Goal: Feedback & Contribution: Leave review/rating

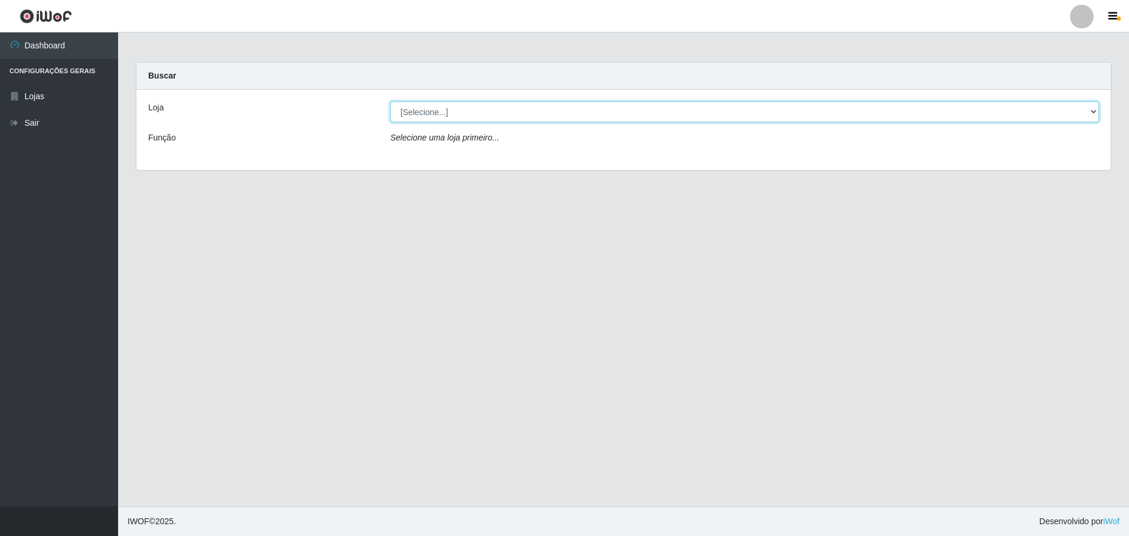
click at [428, 110] on select "[Selecione...] Extrabom - Loja 05 [GEOGRAPHIC_DATA]" at bounding box center [744, 112] width 708 height 21
select select "494"
click at [390, 102] on select "[Selecione...] Extrabom - Loja 05 [GEOGRAPHIC_DATA]" at bounding box center [744, 112] width 708 height 21
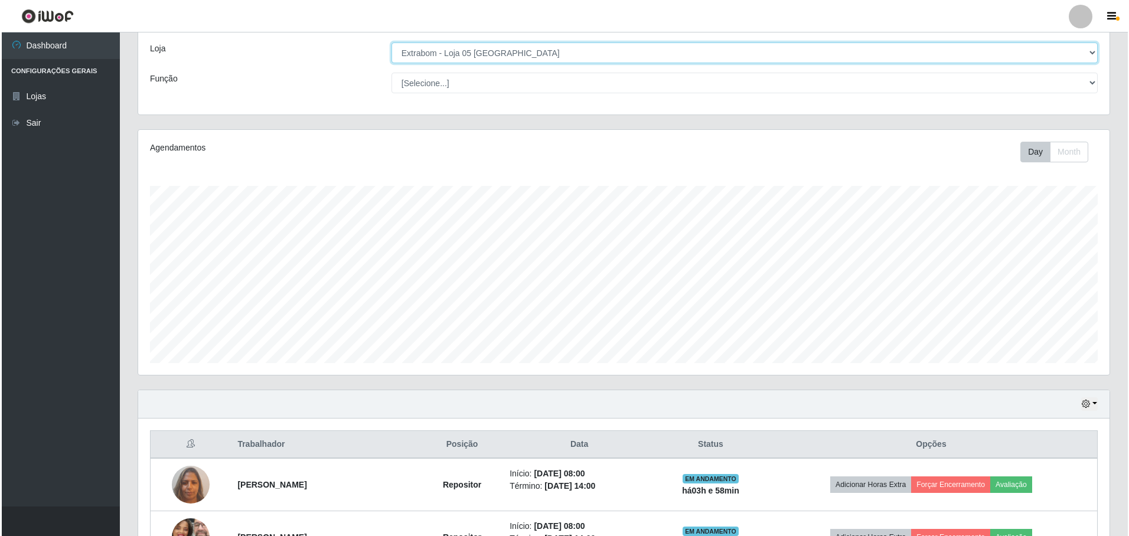
scroll to position [353, 0]
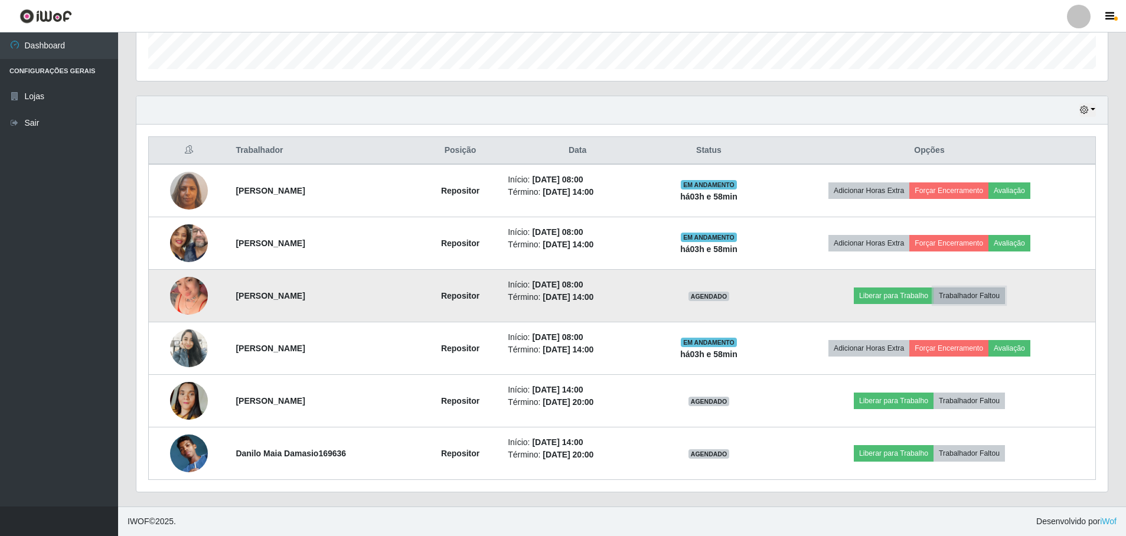
click at [996, 296] on button "Trabalhador Faltou" at bounding box center [968, 295] width 71 height 17
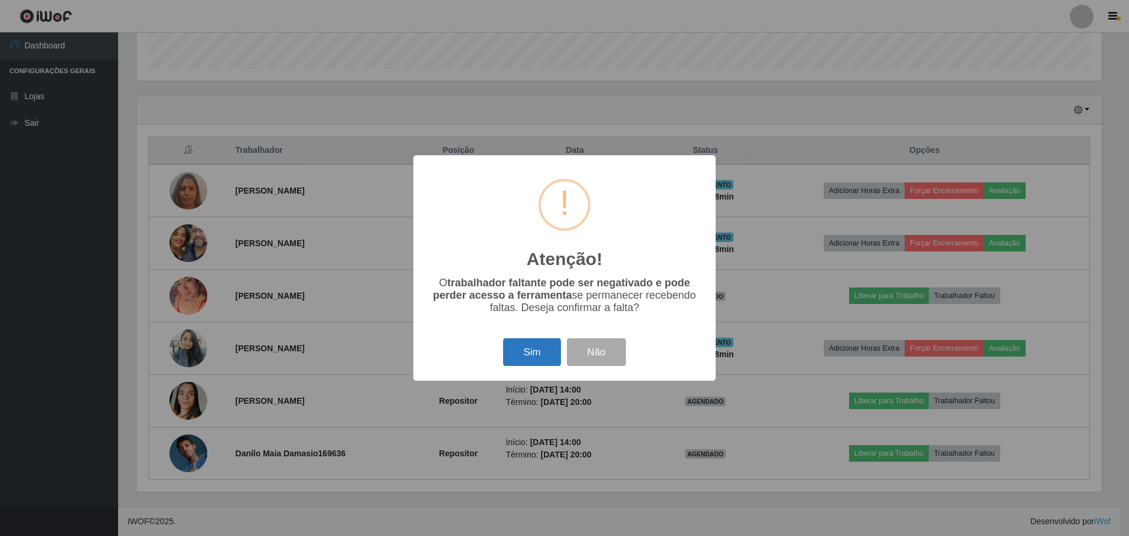
click at [532, 355] on button "Sim" at bounding box center [531, 352] width 57 height 28
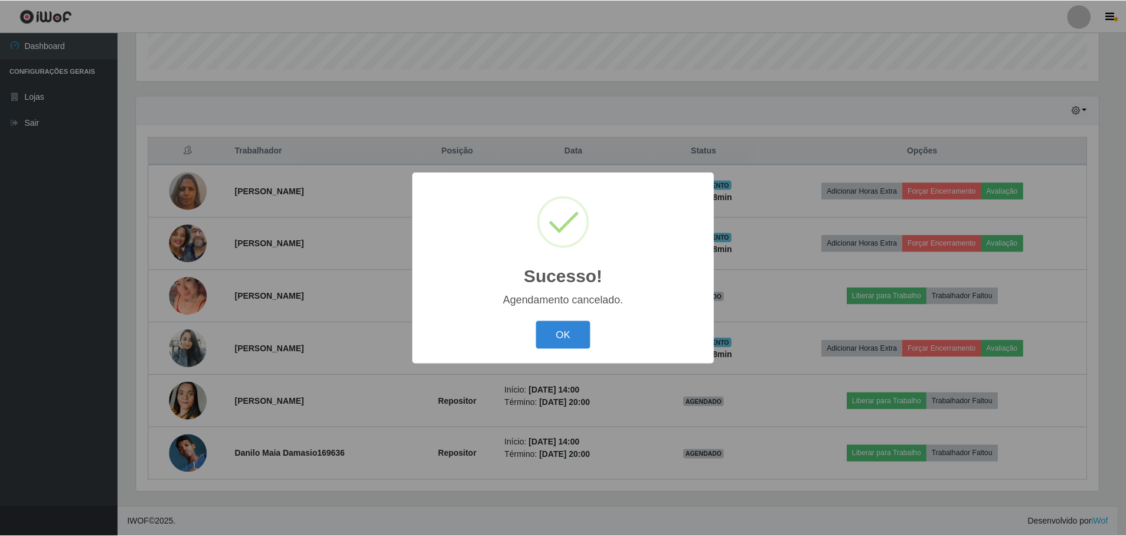
scroll to position [300, 0]
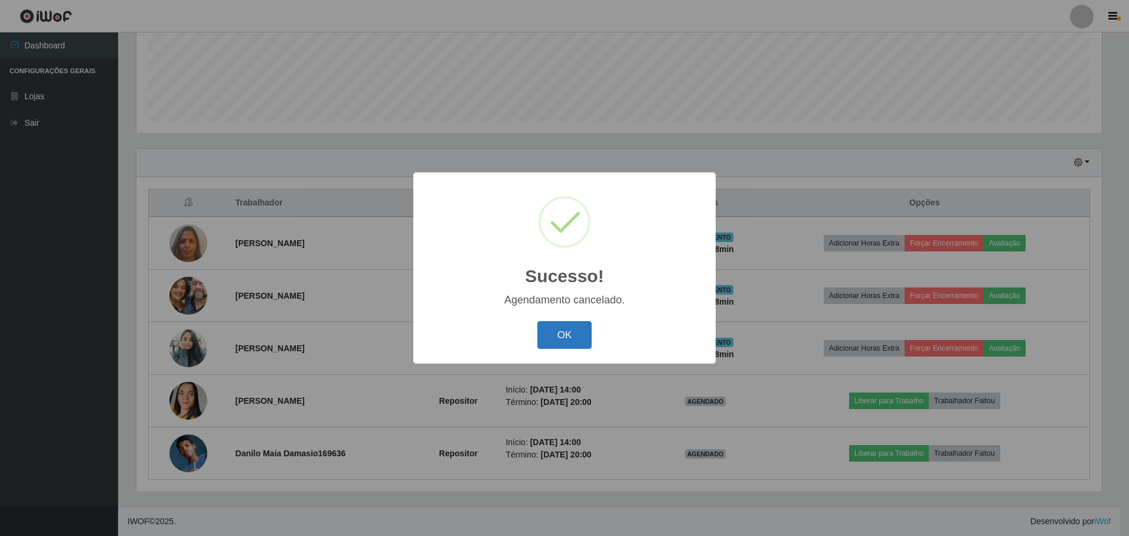
click at [570, 331] on button "OK" at bounding box center [564, 335] width 55 height 28
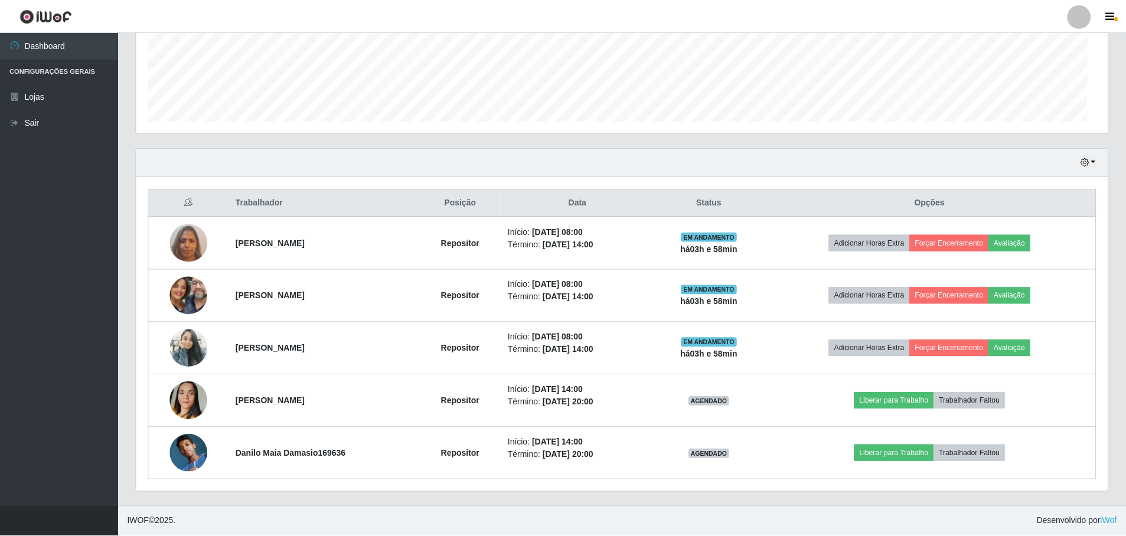
scroll to position [245, 971]
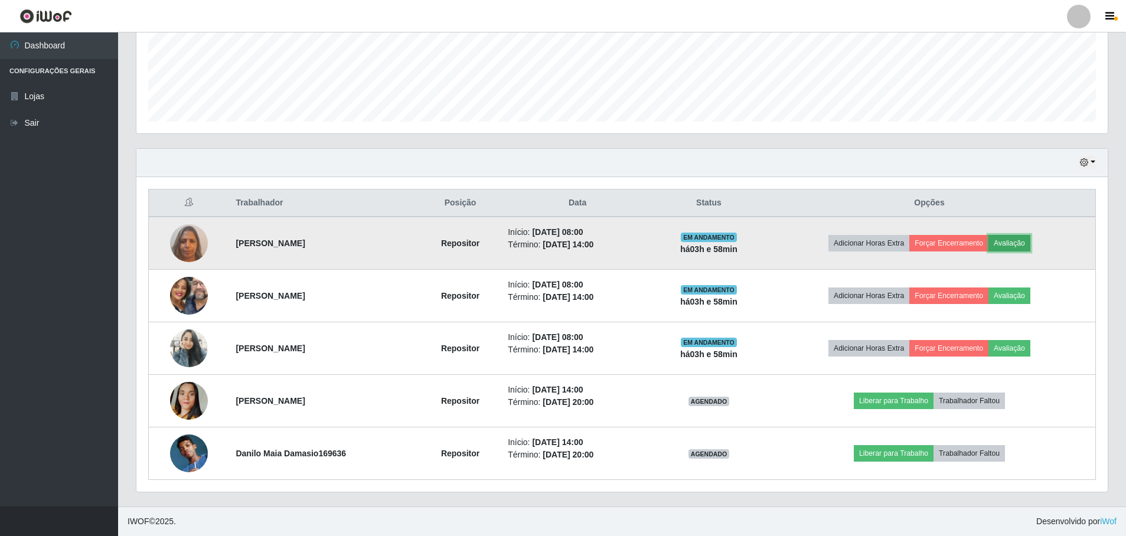
click at [1030, 244] on button "Avaliação" at bounding box center [1009, 243] width 42 height 17
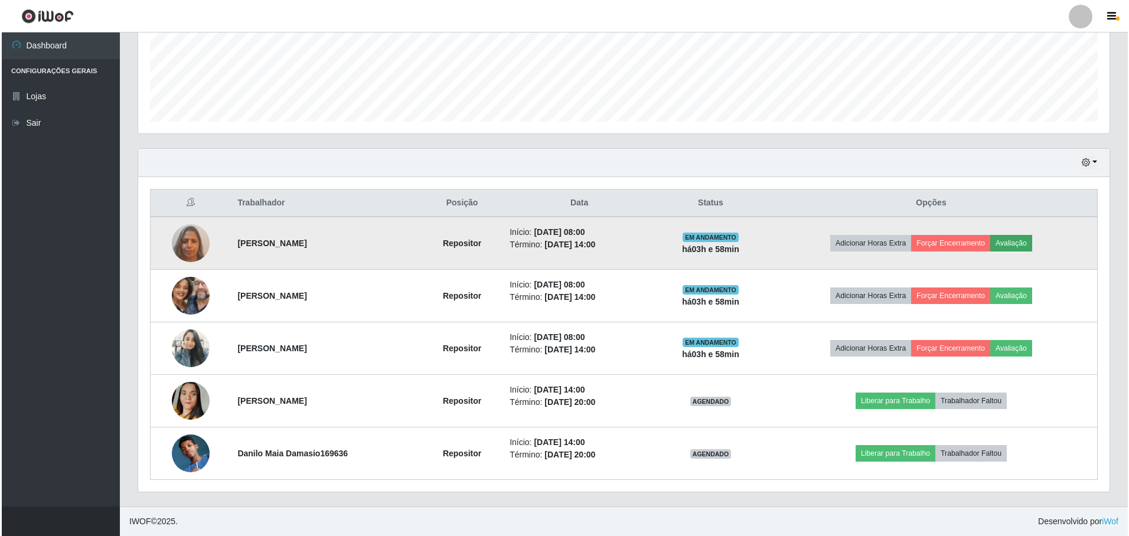
scroll to position [245, 965]
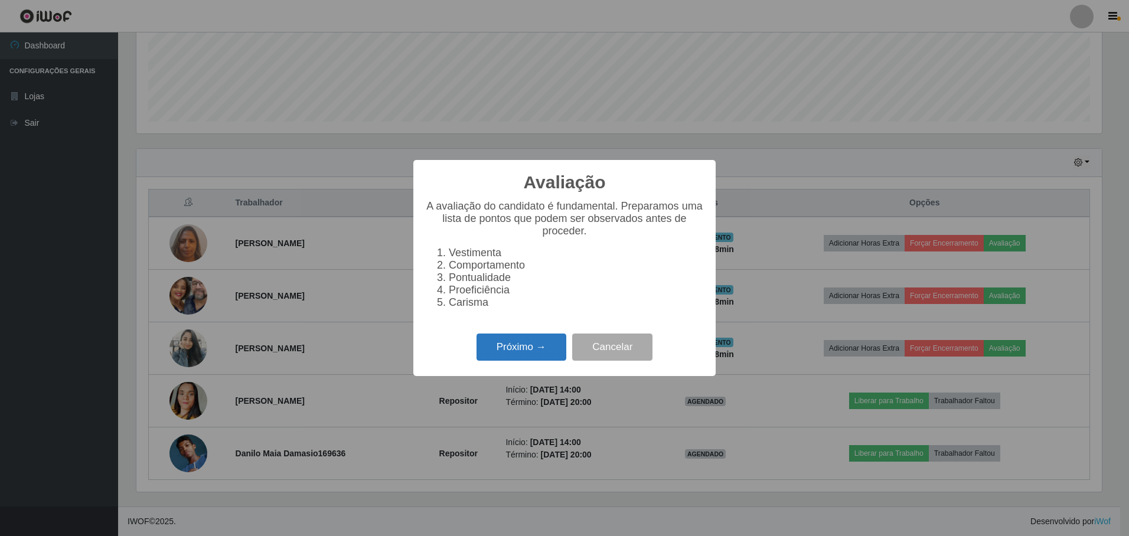
click at [527, 353] on button "Próximo →" at bounding box center [521, 347] width 90 height 28
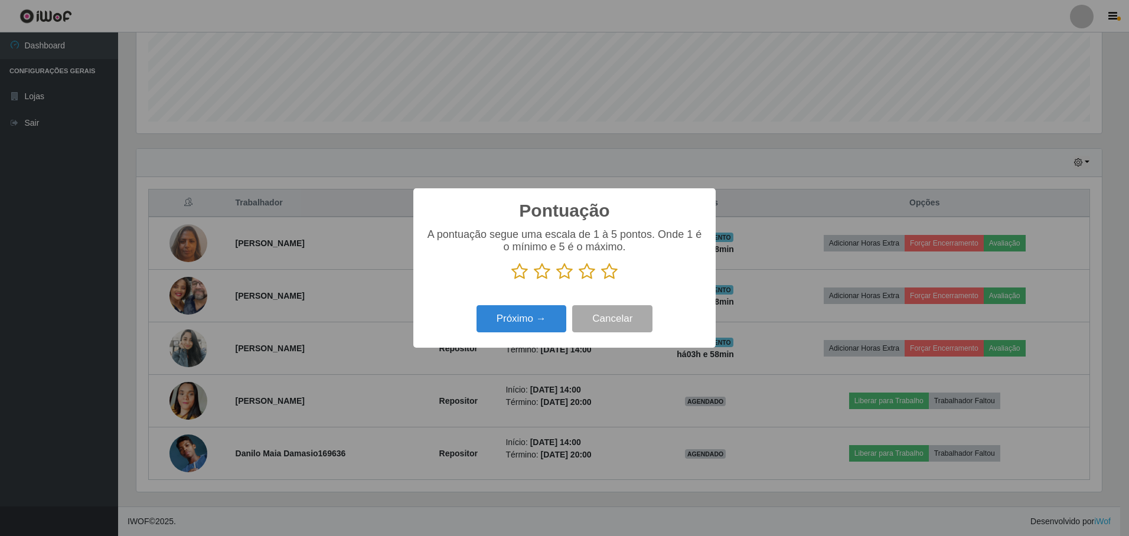
click at [604, 274] on icon at bounding box center [609, 272] width 17 height 18
click at [601, 280] on input "radio" at bounding box center [601, 280] width 0 height 0
click at [554, 315] on button "Próximo →" at bounding box center [521, 319] width 90 height 28
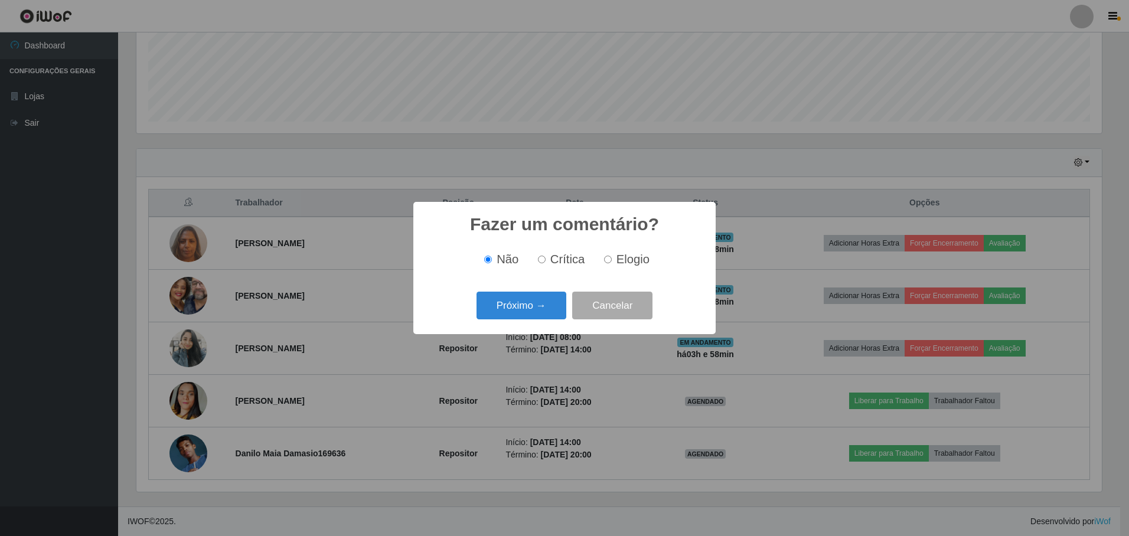
click at [617, 258] on span "Elogio" at bounding box center [632, 259] width 33 height 13
click at [611, 258] on input "Elogio" at bounding box center [608, 260] width 8 height 8
radio input "true"
click at [547, 303] on button "Próximo →" at bounding box center [521, 306] width 90 height 28
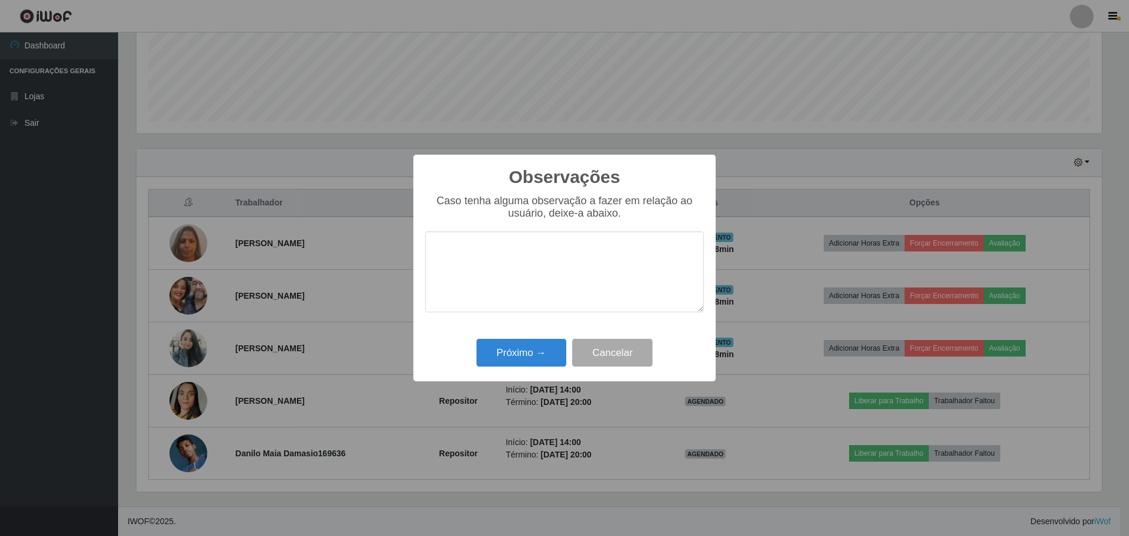
click at [520, 268] on textarea at bounding box center [564, 271] width 279 height 81
type textarea "Prestador nota 1000, adoramos ter você em nossa loja"
click at [485, 339] on div "Próximo → Cancelar" at bounding box center [564, 353] width 279 height 34
drag, startPoint x: 501, startPoint y: 352, endPoint x: 508, endPoint y: 353, distance: 6.6
click at [502, 353] on button "Próximo →" at bounding box center [521, 353] width 90 height 28
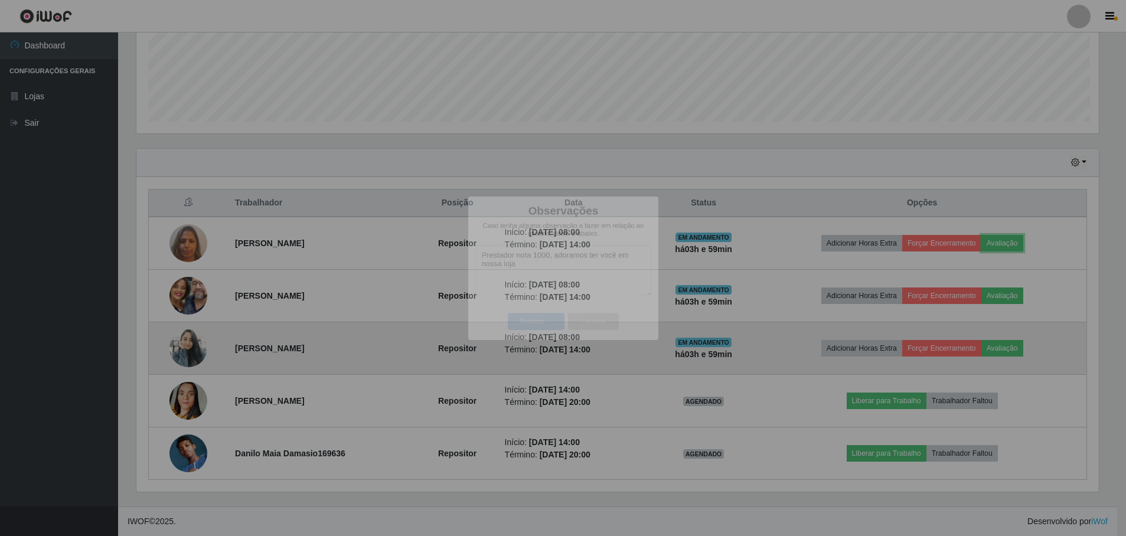
scroll to position [245, 971]
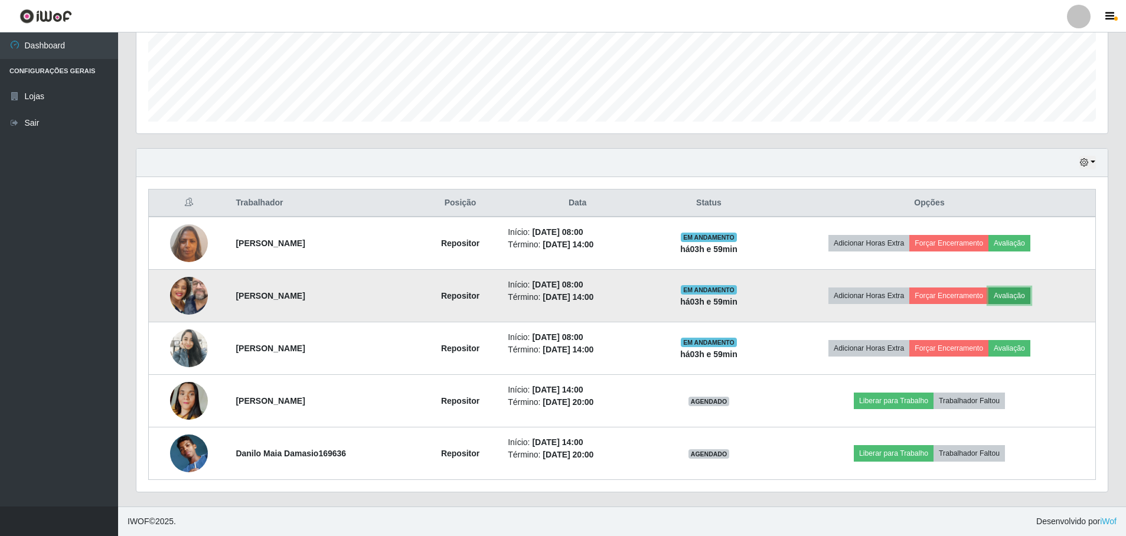
click at [1023, 297] on button "Avaliação" at bounding box center [1009, 295] width 42 height 17
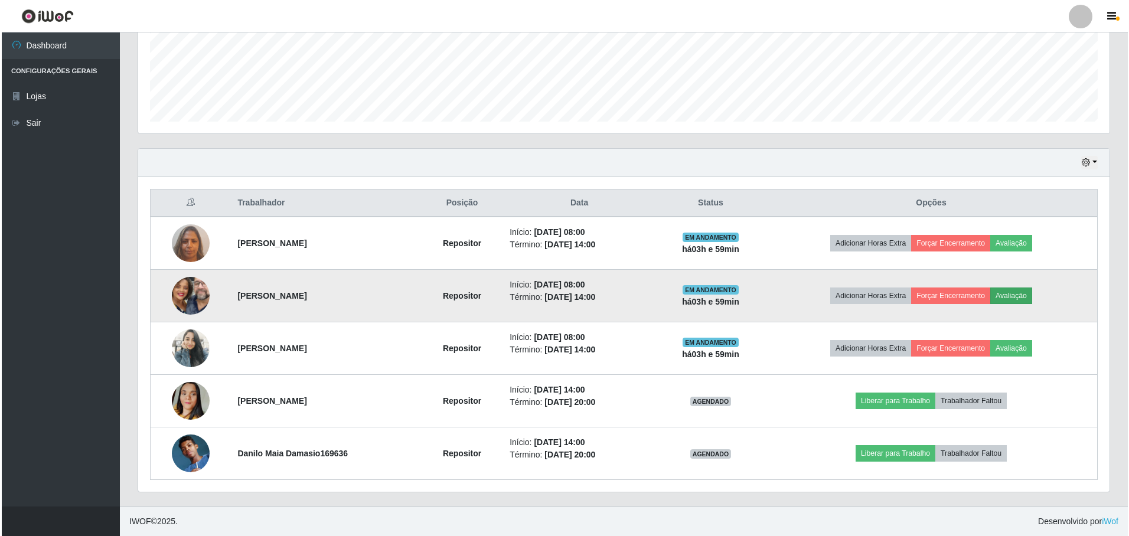
scroll to position [245, 965]
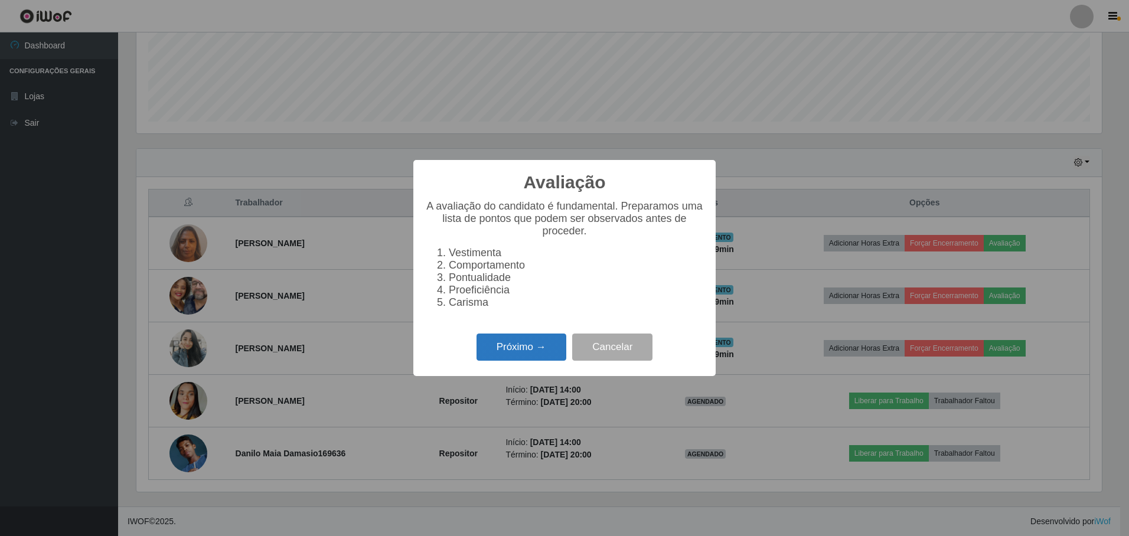
click at [555, 354] on button "Próximo →" at bounding box center [521, 347] width 90 height 28
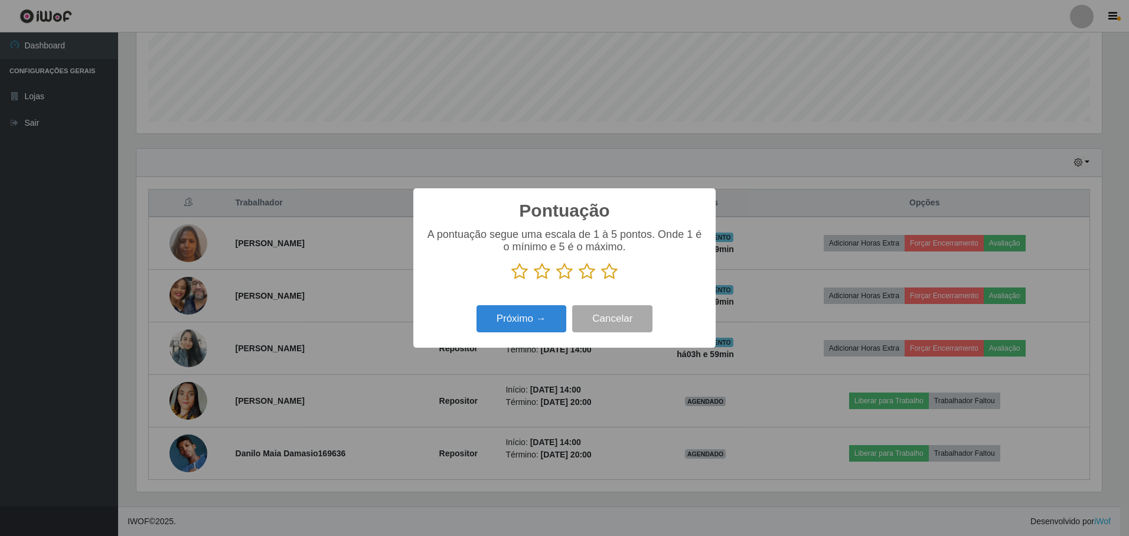
click at [614, 272] on icon at bounding box center [609, 272] width 17 height 18
click at [601, 280] on input "radio" at bounding box center [601, 280] width 0 height 0
click at [510, 331] on button "Próximo →" at bounding box center [521, 319] width 90 height 28
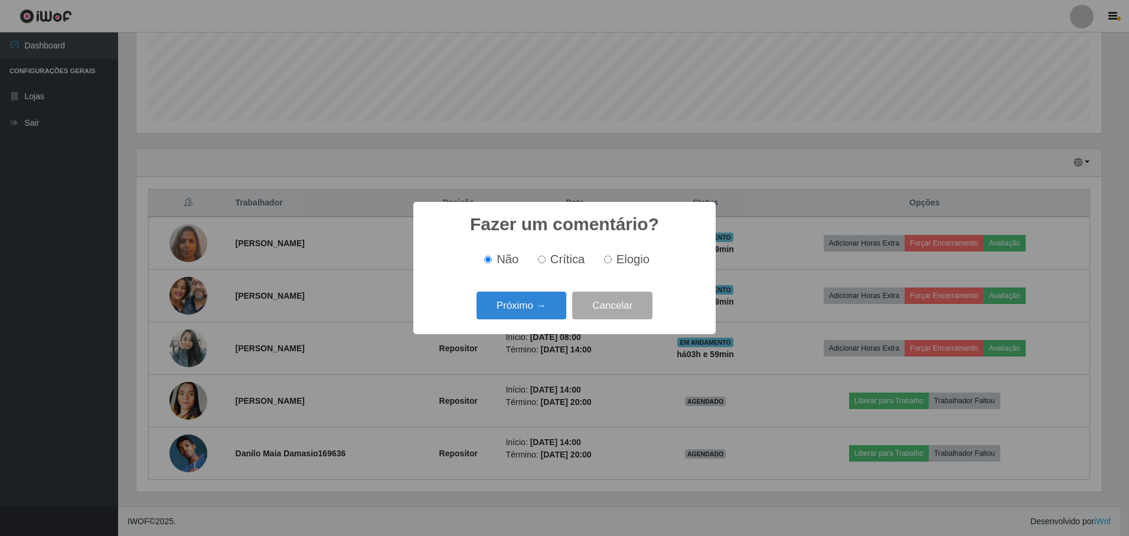
click at [613, 259] on label "Elogio" at bounding box center [624, 260] width 50 height 14
click at [611, 259] on input "Elogio" at bounding box center [608, 260] width 8 height 8
radio input "true"
click at [556, 299] on button "Próximo →" at bounding box center [521, 306] width 90 height 28
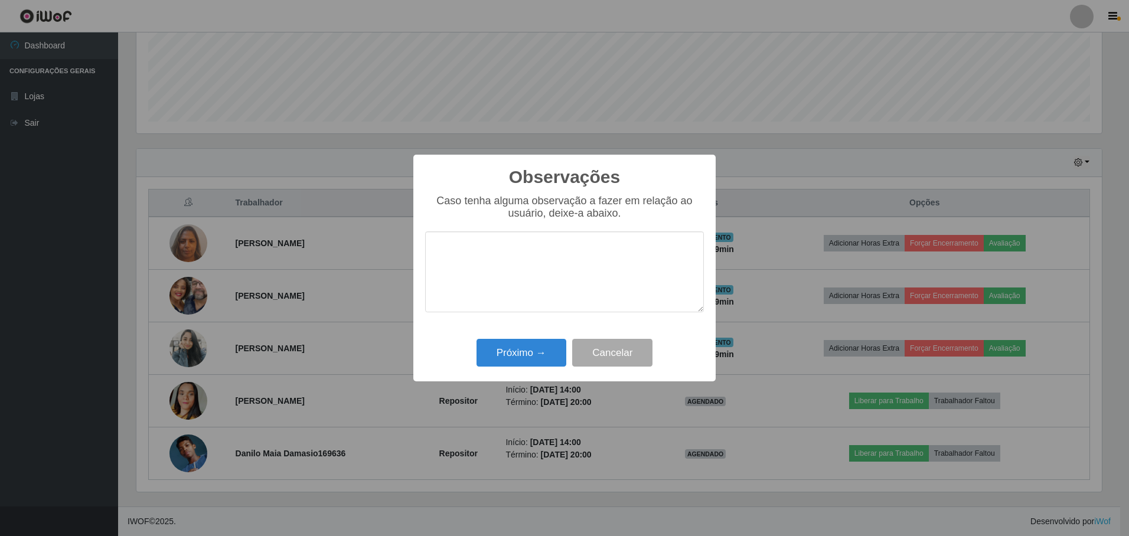
click at [541, 277] on textarea at bounding box center [564, 271] width 279 height 81
type textarea "Prestador nota 1000, adoramos ter você em nossa loja"
click at [531, 354] on button "Próximo →" at bounding box center [521, 353] width 90 height 28
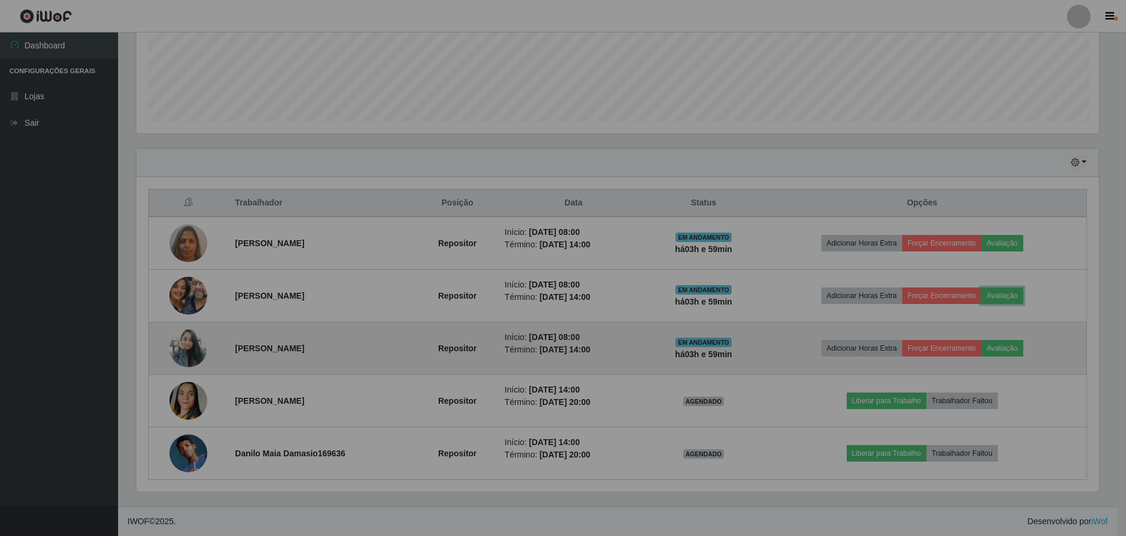
scroll to position [245, 971]
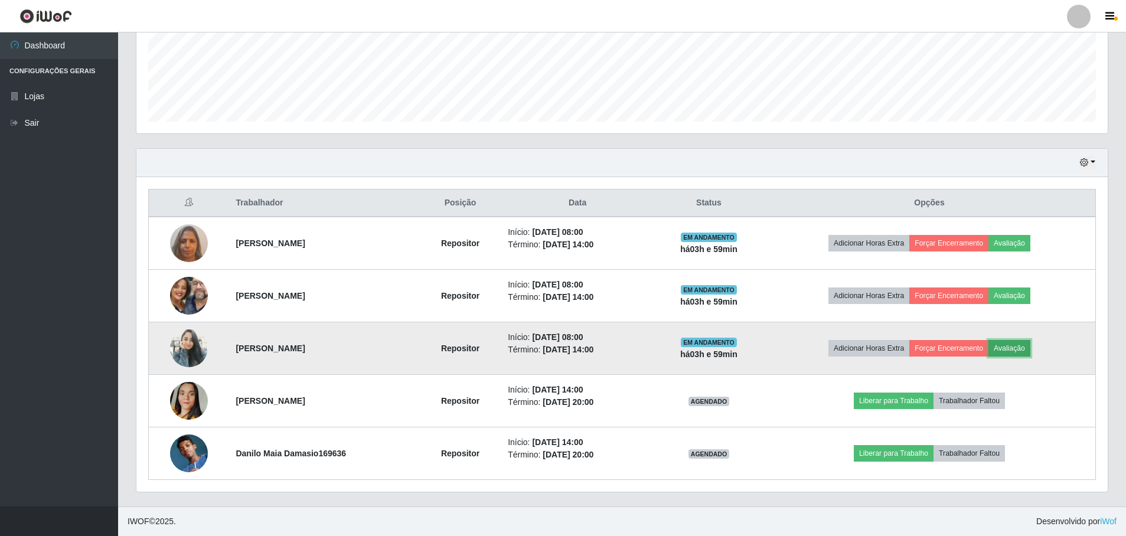
click at [1030, 349] on button "Avaliação" at bounding box center [1009, 348] width 42 height 17
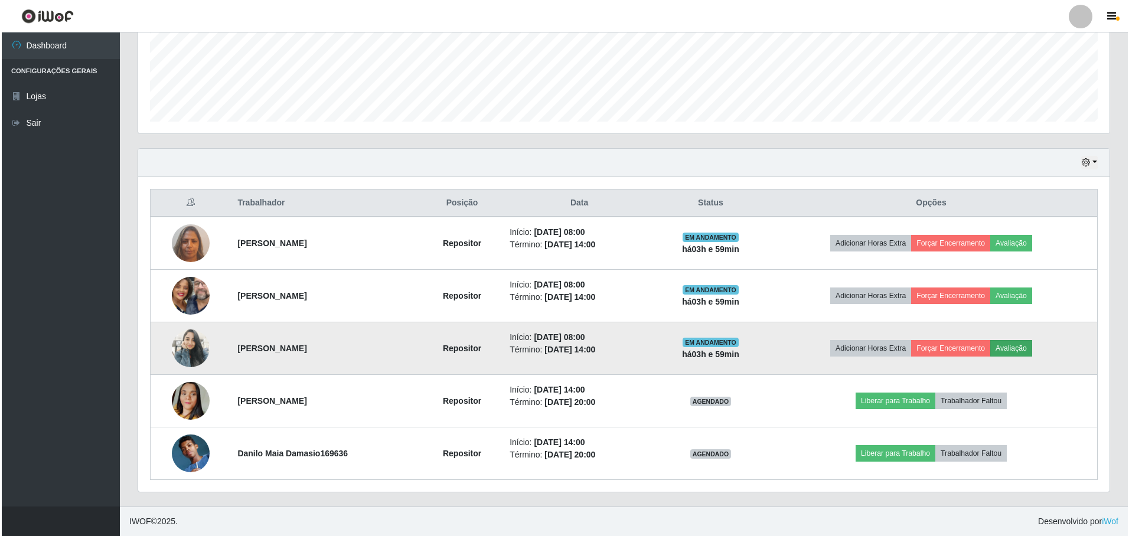
scroll to position [245, 965]
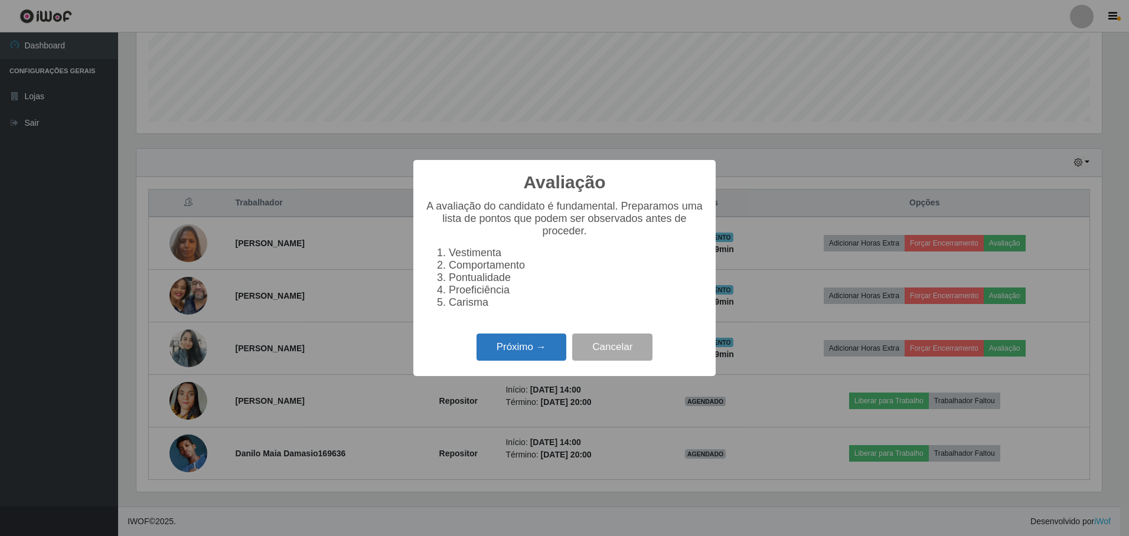
click at [516, 358] on button "Próximo →" at bounding box center [521, 347] width 90 height 28
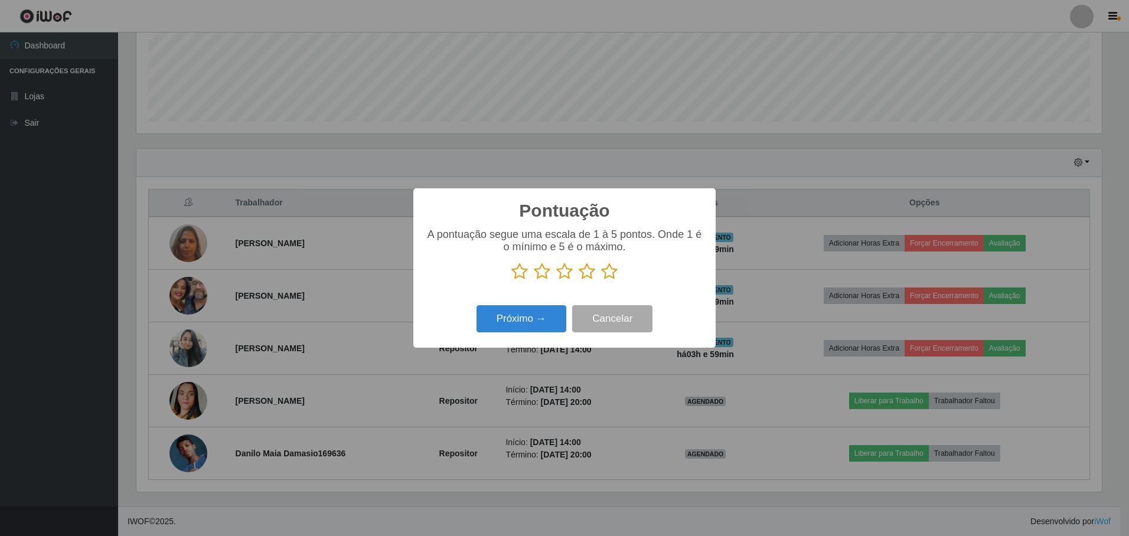
scroll to position [0, 0]
click at [606, 278] on icon at bounding box center [609, 272] width 17 height 18
click at [601, 280] on input "radio" at bounding box center [601, 280] width 0 height 0
click at [548, 322] on button "Próximo →" at bounding box center [521, 319] width 90 height 28
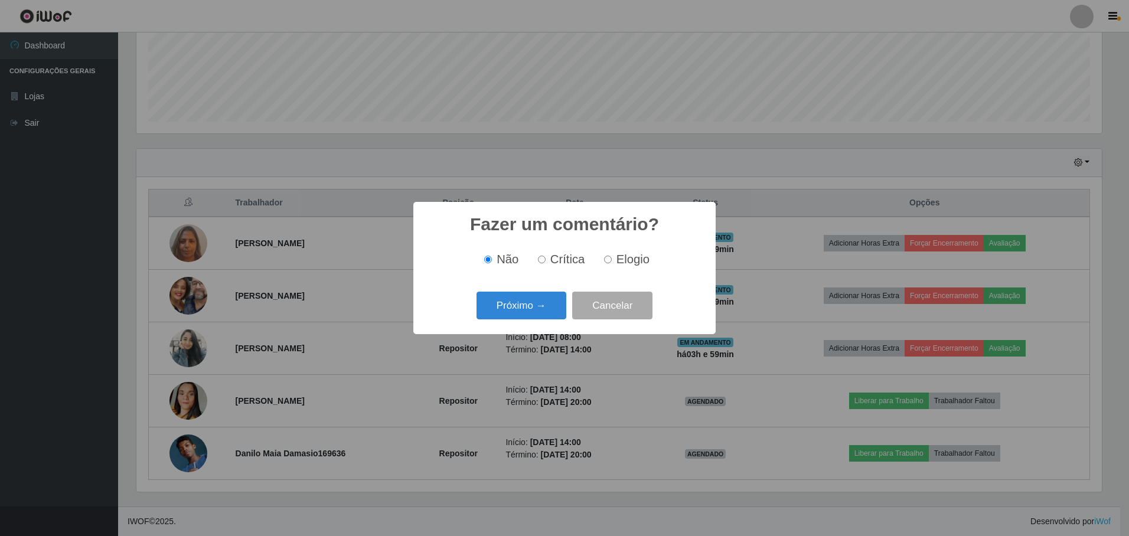
click at [614, 257] on label "Elogio" at bounding box center [624, 260] width 50 height 14
click at [611, 257] on input "Elogio" at bounding box center [608, 260] width 8 height 8
radio input "true"
click at [561, 292] on div "Próximo → Cancelar" at bounding box center [564, 306] width 279 height 34
click at [556, 299] on button "Próximo →" at bounding box center [521, 306] width 90 height 28
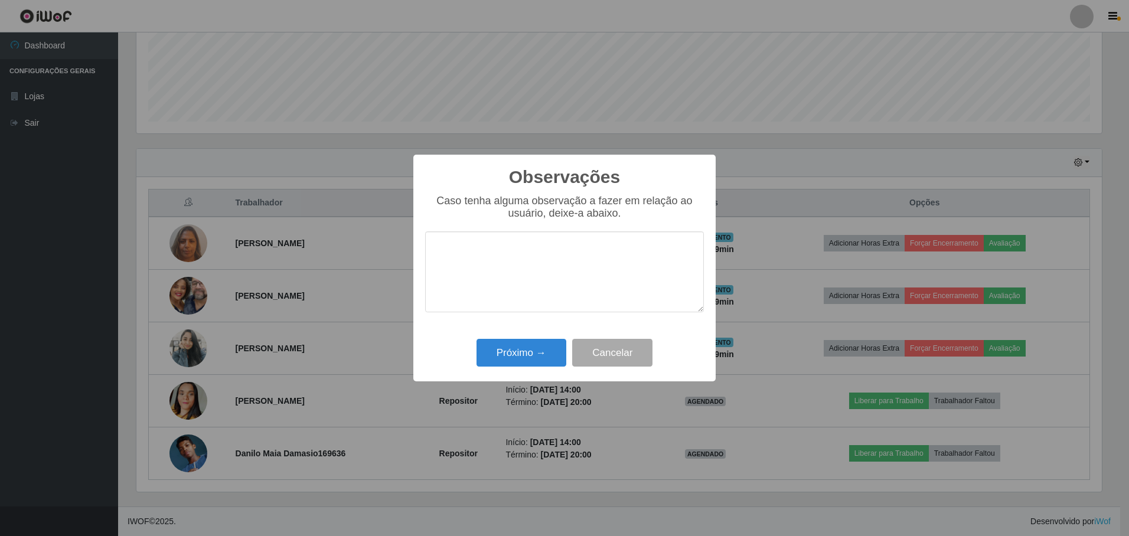
click at [537, 279] on textarea at bounding box center [564, 271] width 279 height 81
type textarea "Prestador nota 1000, adoramos ter você em nossa loja"
click at [520, 355] on button "Próximo →" at bounding box center [521, 353] width 90 height 28
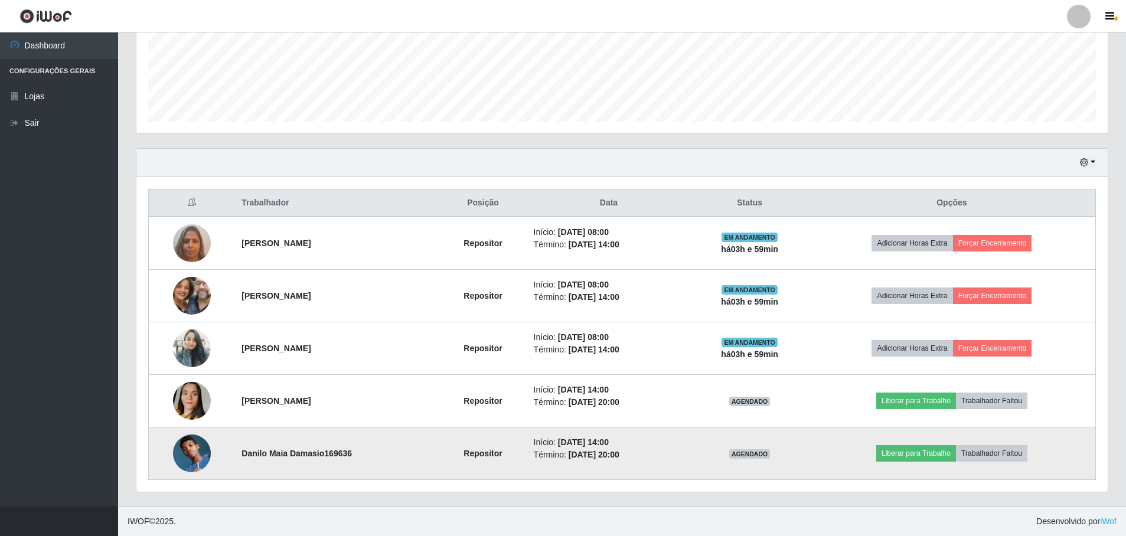
click at [198, 450] on img at bounding box center [192, 453] width 38 height 38
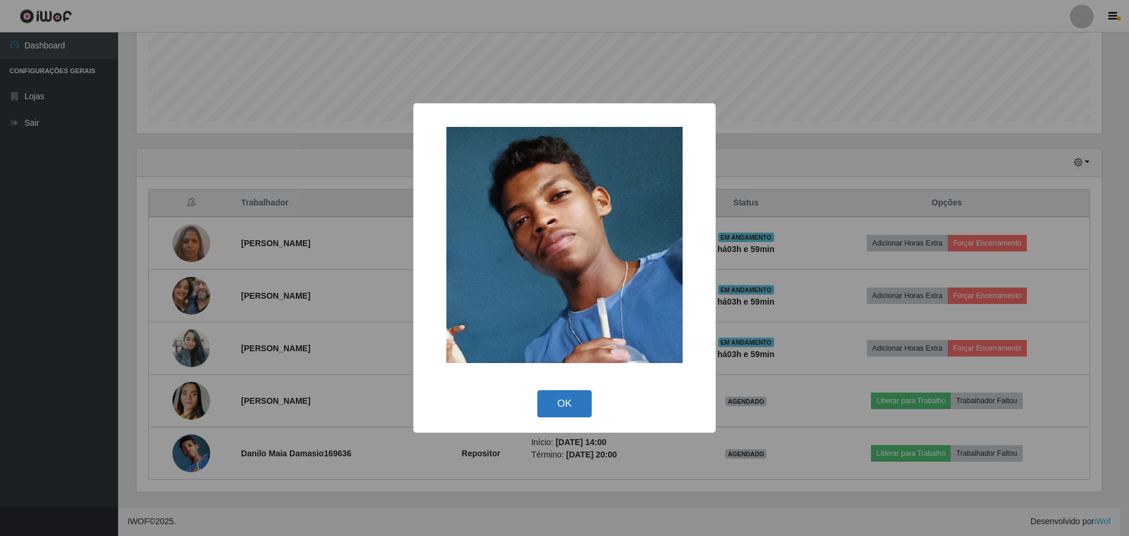
click at [564, 400] on button "OK" at bounding box center [564, 404] width 55 height 28
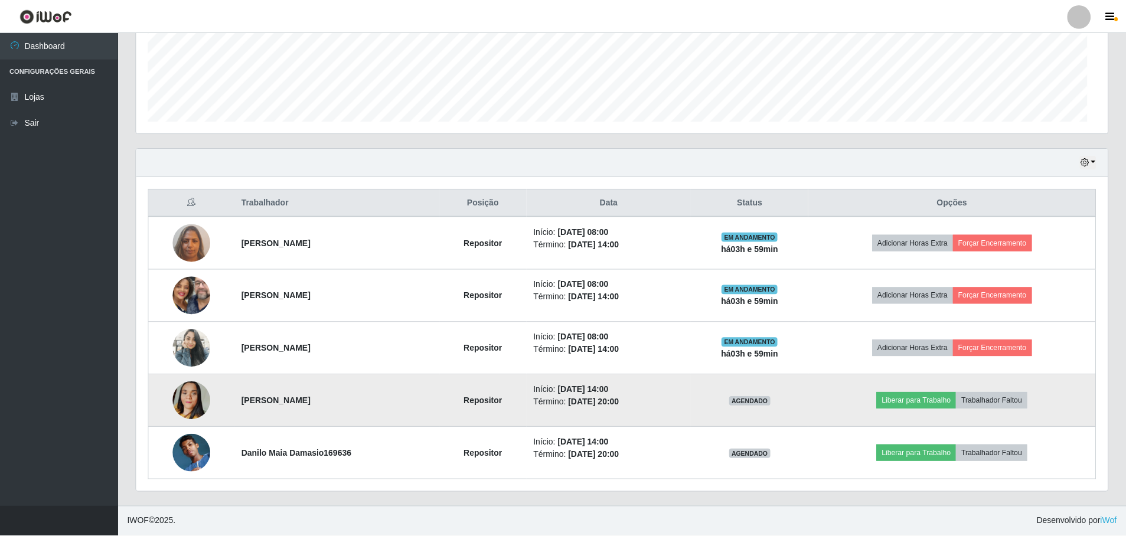
scroll to position [245, 971]
click at [184, 396] on img at bounding box center [192, 400] width 38 height 67
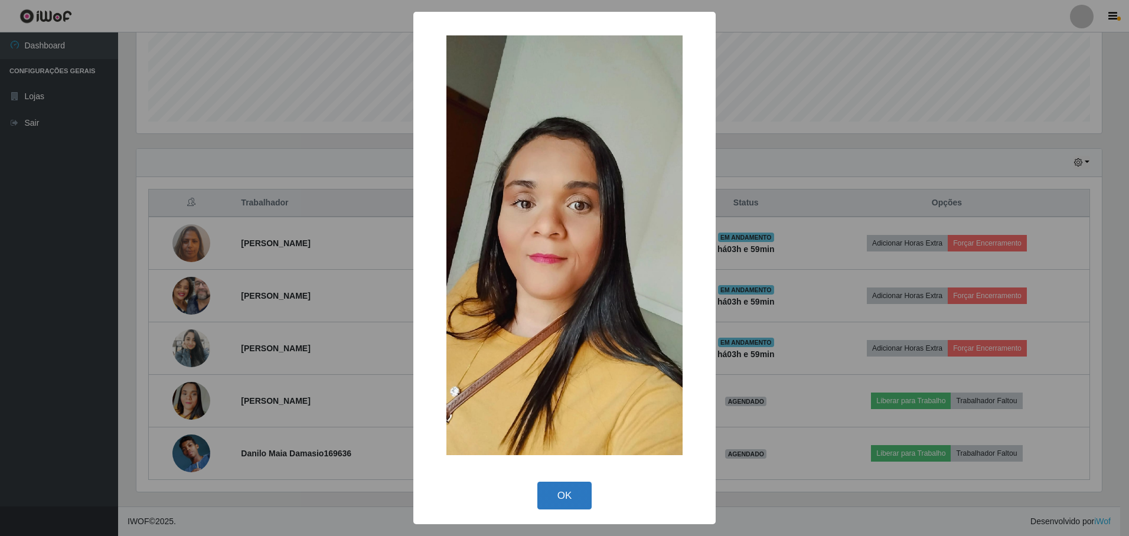
click at [554, 489] on button "OK" at bounding box center [564, 496] width 55 height 28
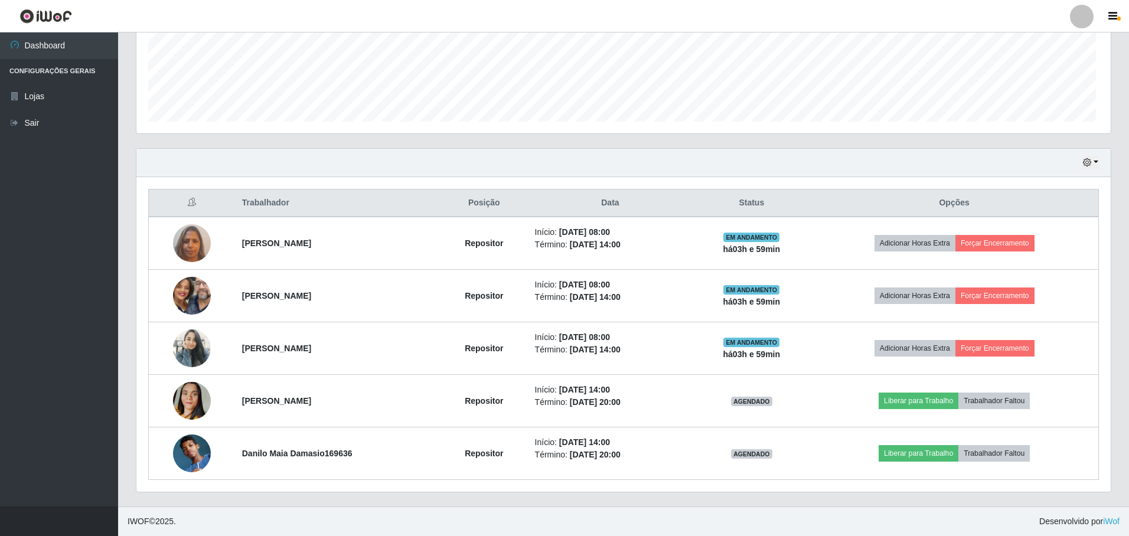
scroll to position [245, 971]
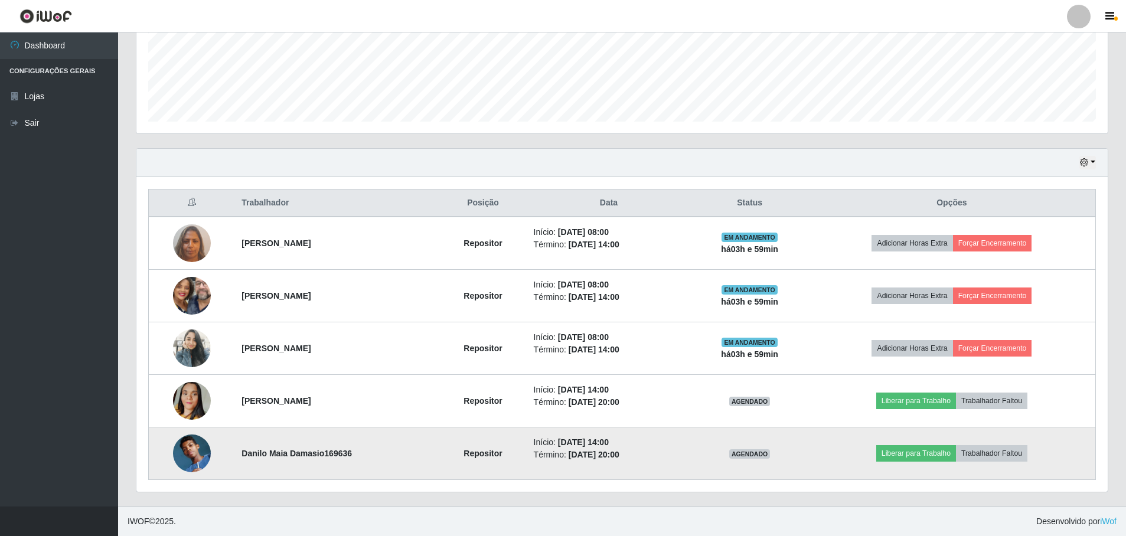
click at [194, 454] on img at bounding box center [192, 453] width 38 height 38
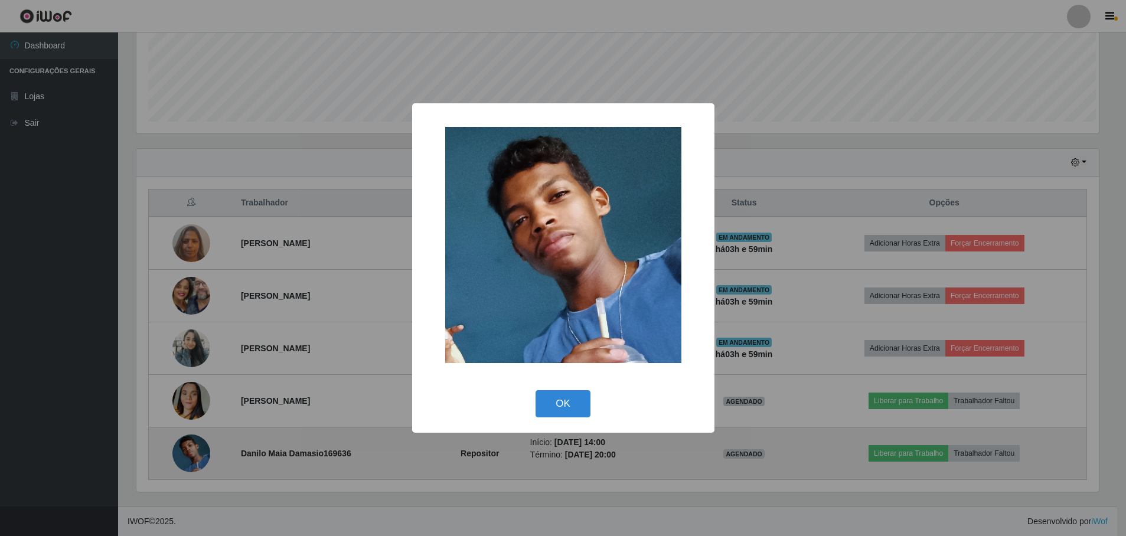
scroll to position [245, 965]
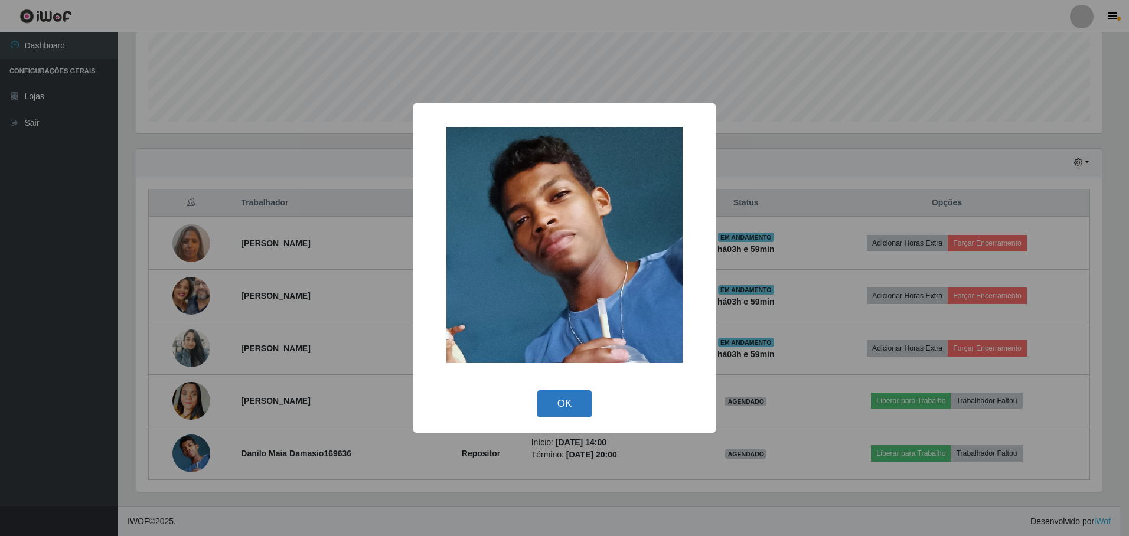
click at [574, 403] on button "OK" at bounding box center [564, 404] width 55 height 28
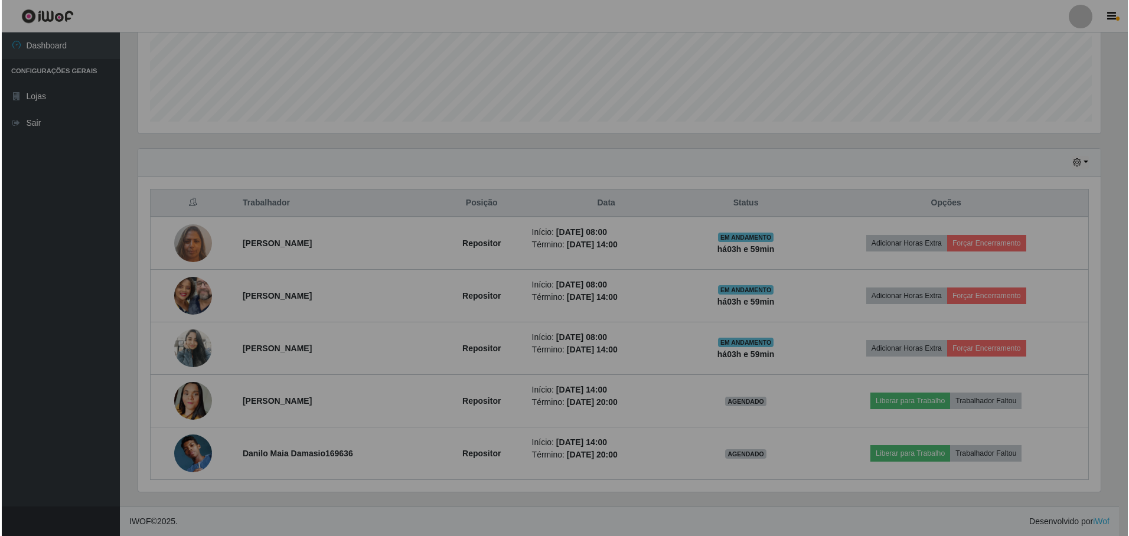
scroll to position [245, 971]
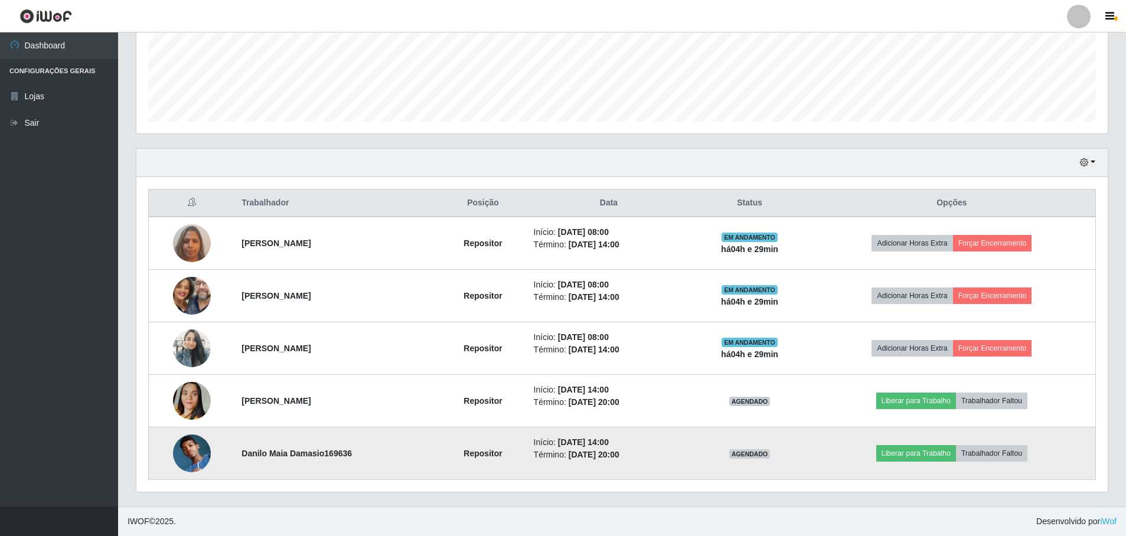
click at [194, 452] on img at bounding box center [192, 453] width 38 height 38
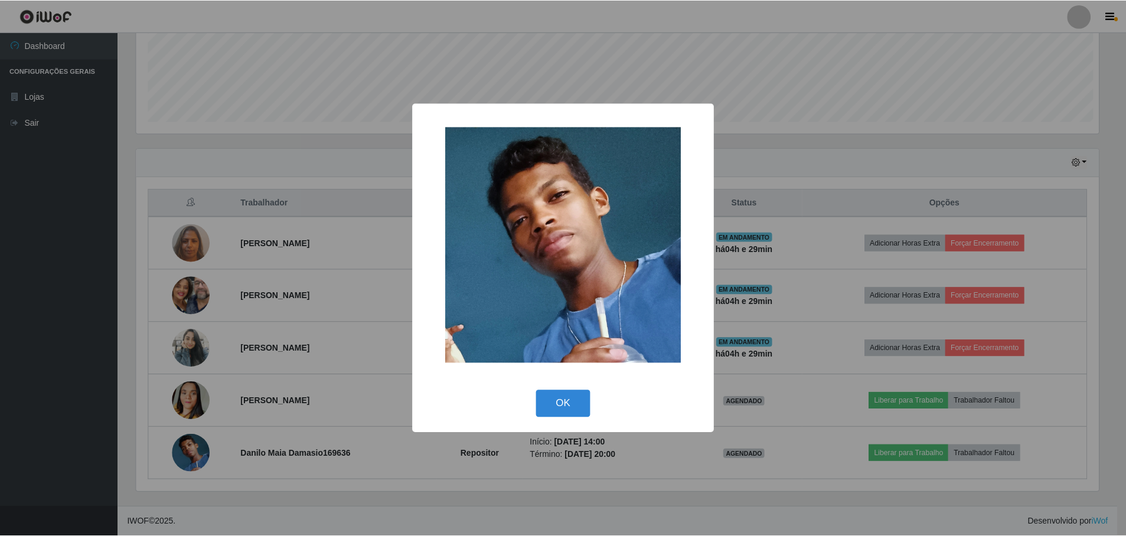
scroll to position [245, 965]
click at [570, 397] on button "OK" at bounding box center [564, 404] width 55 height 28
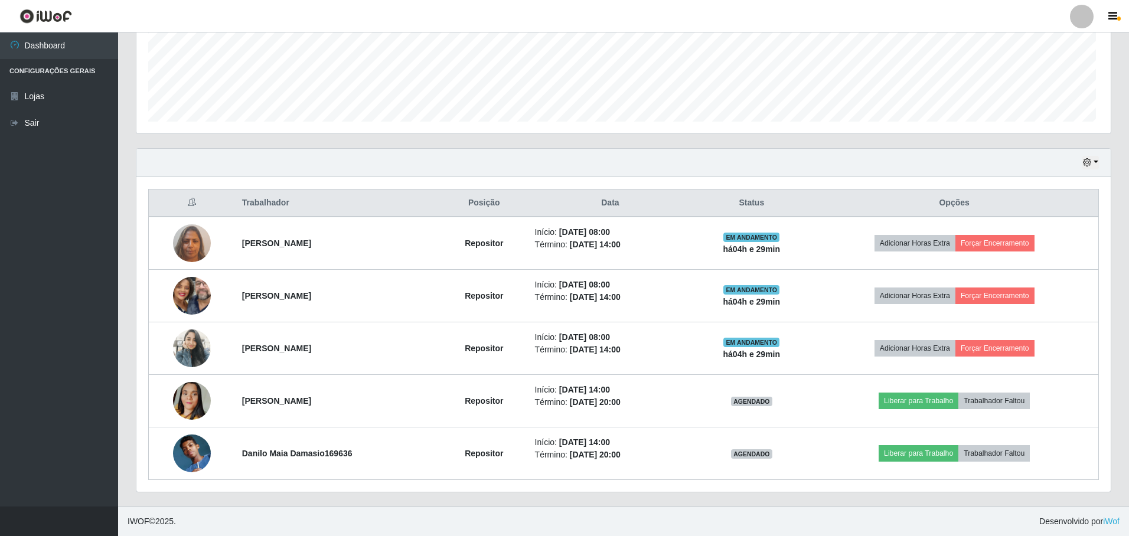
scroll to position [245, 971]
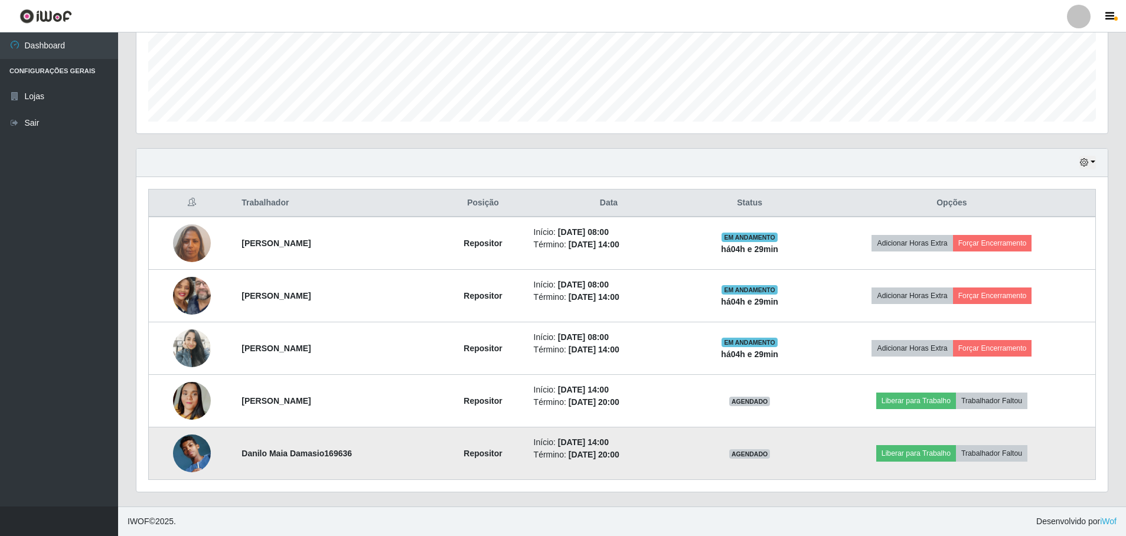
drag, startPoint x: 675, startPoint y: 453, endPoint x: 569, endPoint y: 437, distance: 107.4
click at [569, 437] on ul "Início: [DATE] 14:00 Término: [DATE] 20:00" at bounding box center [609, 448] width 151 height 25
drag, startPoint x: 569, startPoint y: 437, endPoint x: 574, endPoint y: 442, distance: 7.1
click at [574, 442] on li "Início: [DATE] 14:00" at bounding box center [609, 442] width 151 height 12
click at [575, 441] on li "Início: [DATE] 14:00" at bounding box center [609, 442] width 151 height 12
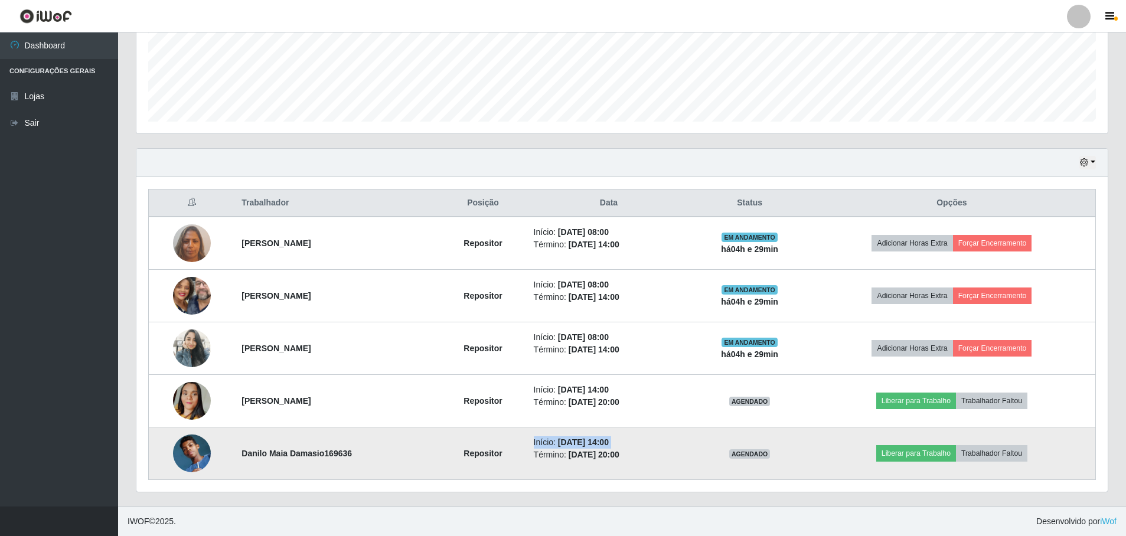
click at [575, 441] on li "Início: [DATE] 14:00" at bounding box center [609, 442] width 151 height 12
click at [575, 444] on li "Início: [DATE] 14:00" at bounding box center [609, 442] width 151 height 12
drag, startPoint x: 567, startPoint y: 443, endPoint x: 691, endPoint y: 460, distance: 124.6
click at [691, 460] on td "Início: [DATE] 14:00 Término: [DATE] 20:00" at bounding box center [608, 453] width 165 height 53
drag, startPoint x: 691, startPoint y: 460, endPoint x: 675, endPoint y: 456, distance: 16.6
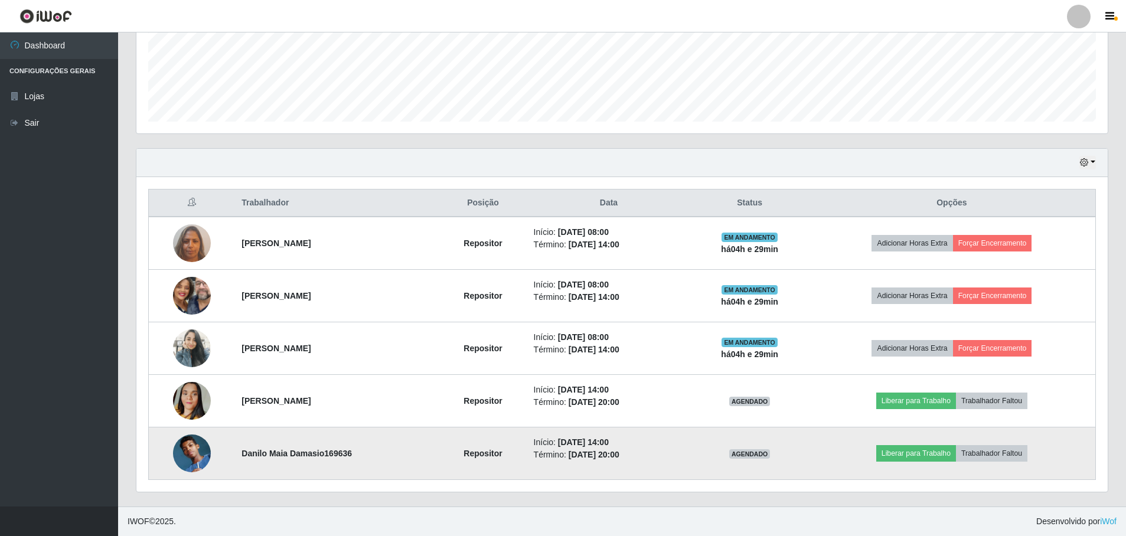
click at [675, 456] on li "Término: [DATE] 20:00" at bounding box center [609, 455] width 151 height 12
drag, startPoint x: 257, startPoint y: 453, endPoint x: 358, endPoint y: 457, distance: 101.0
click at [358, 457] on td "Danilo Maia Damasio169636" at bounding box center [336, 453] width 205 height 53
drag, startPoint x: 358, startPoint y: 457, endPoint x: 328, endPoint y: 453, distance: 31.1
click at [328, 453] on strong "Danilo Maia Damasio169636" at bounding box center [296, 453] width 110 height 9
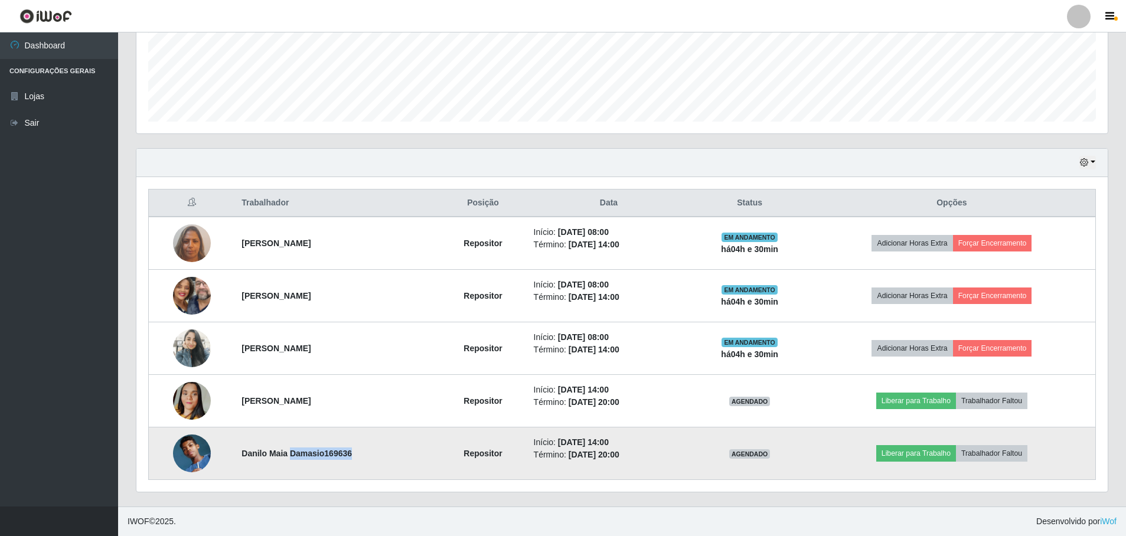
click at [328, 453] on strong "Danilo Maia Damasio169636" at bounding box center [296, 453] width 110 height 9
click at [327, 453] on strong "Danilo Maia Damasio169636" at bounding box center [296, 453] width 110 height 9
drag, startPoint x: 327, startPoint y: 453, endPoint x: 315, endPoint y: 454, distance: 12.5
click at [315, 454] on strong "Danilo Maia Damasio169636" at bounding box center [296, 453] width 110 height 9
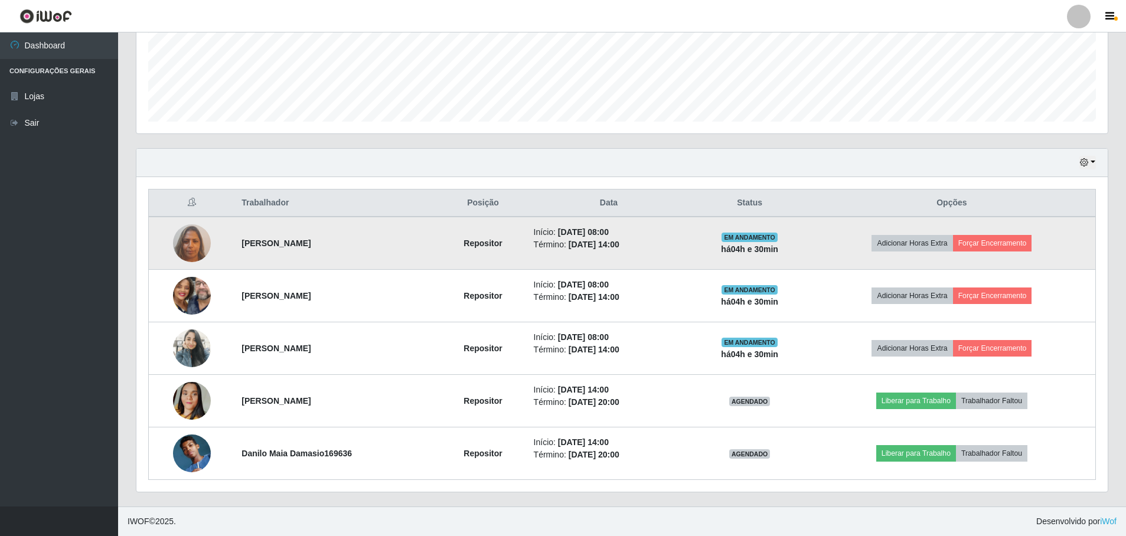
click at [191, 241] on img at bounding box center [192, 243] width 38 height 50
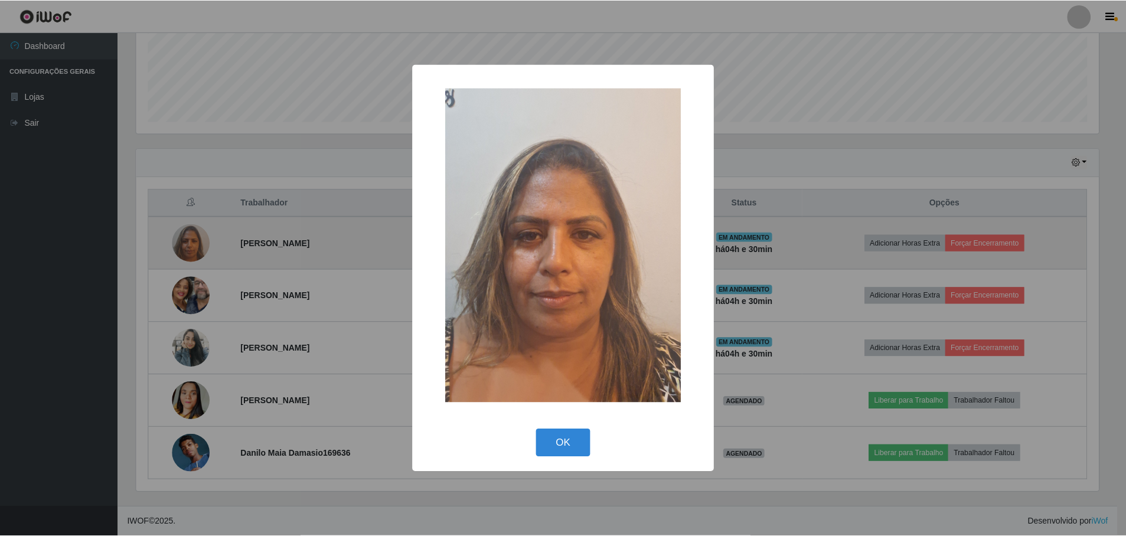
scroll to position [245, 965]
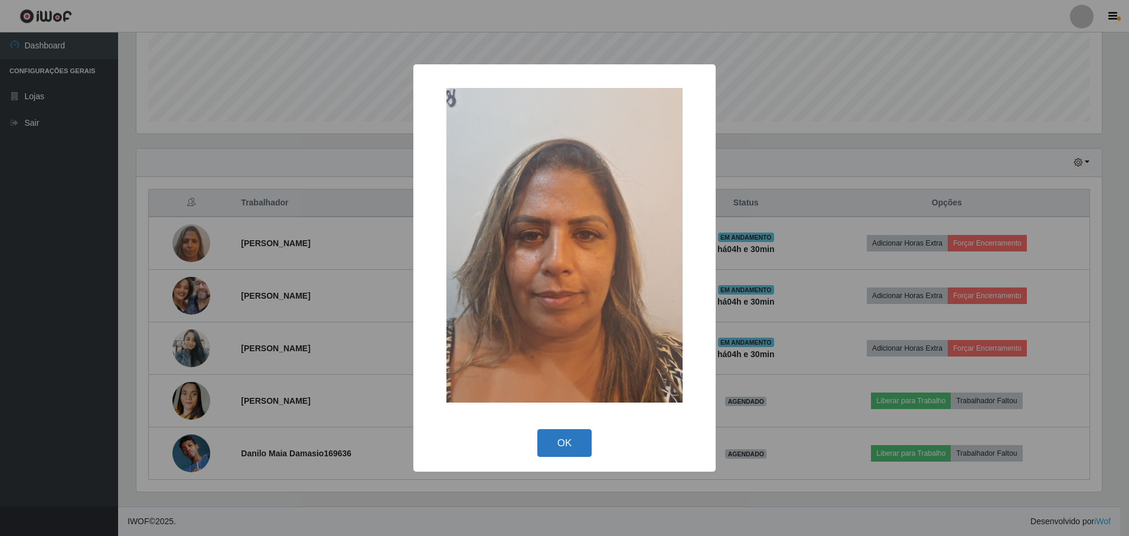
click at [551, 440] on button "OK" at bounding box center [564, 443] width 55 height 28
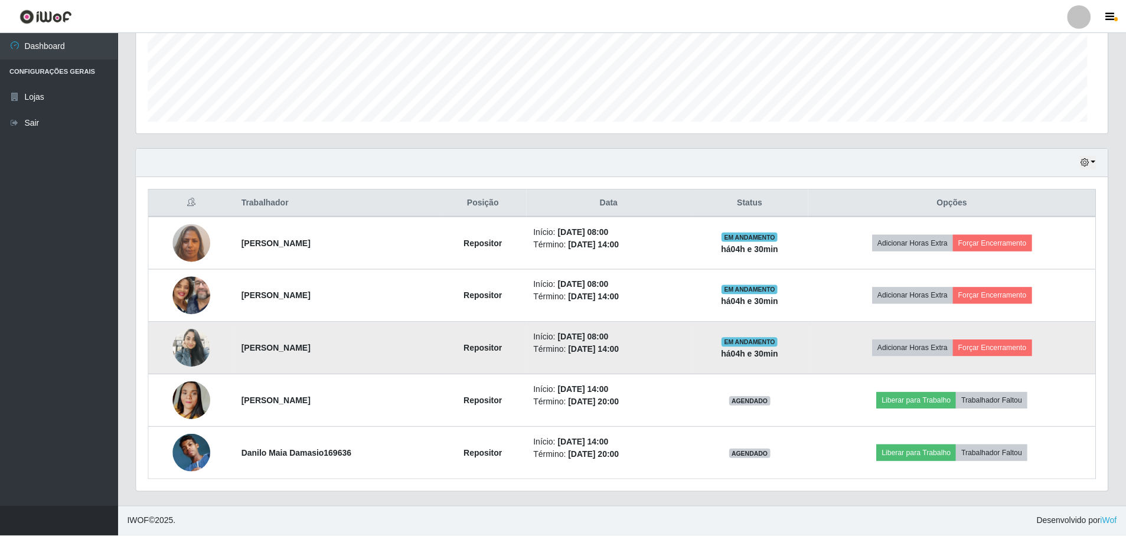
scroll to position [245, 971]
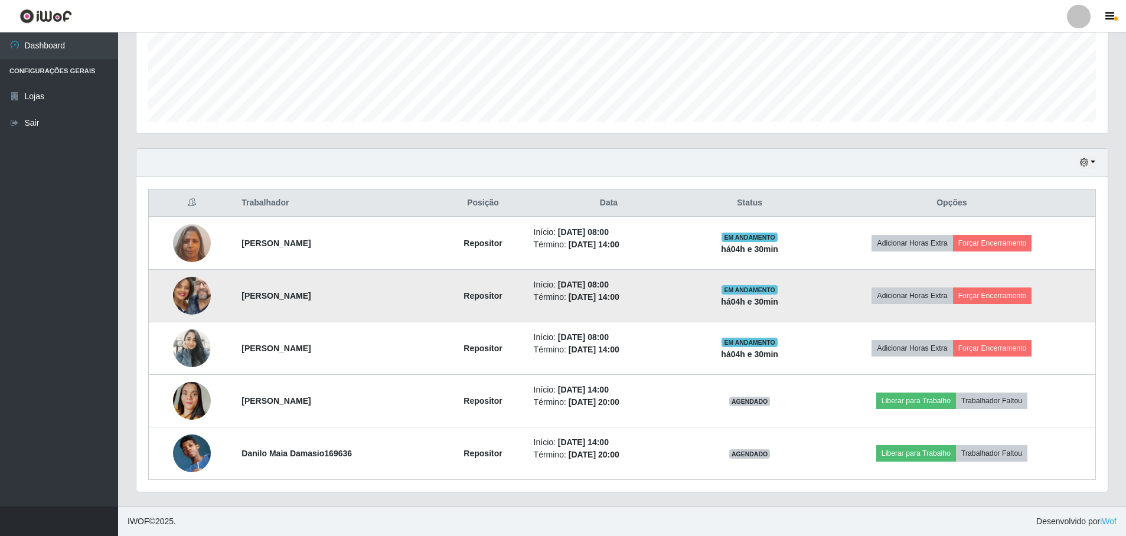
click at [194, 290] on img at bounding box center [192, 296] width 38 height 84
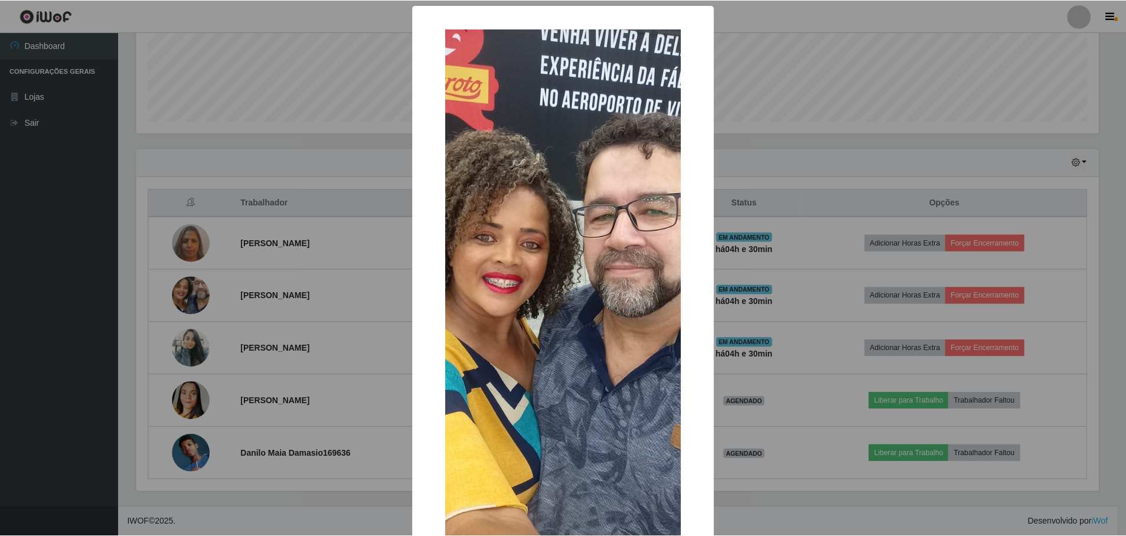
scroll to position [92, 0]
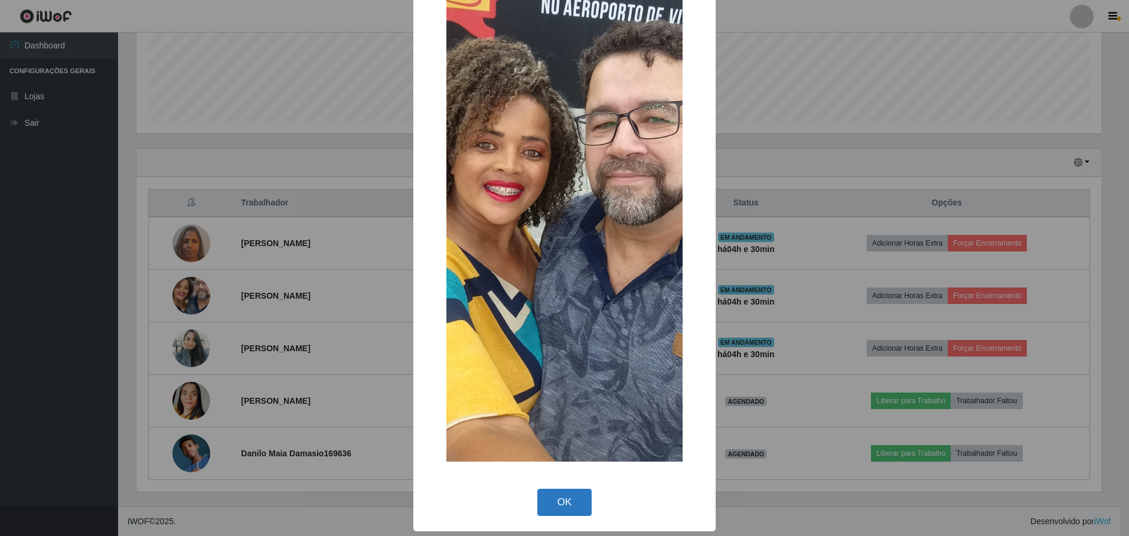
click at [561, 496] on button "OK" at bounding box center [564, 503] width 55 height 28
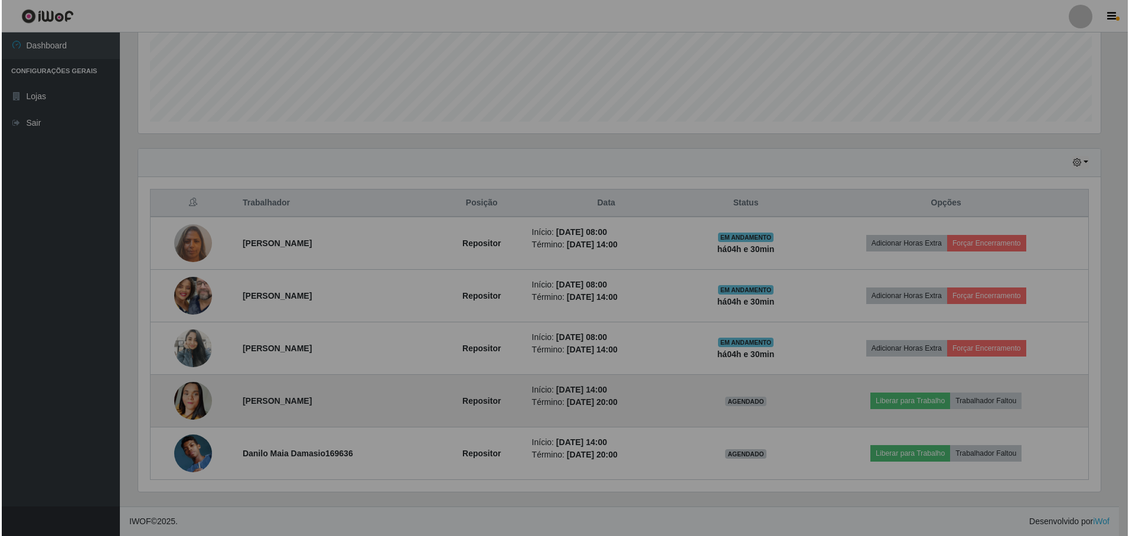
scroll to position [245, 971]
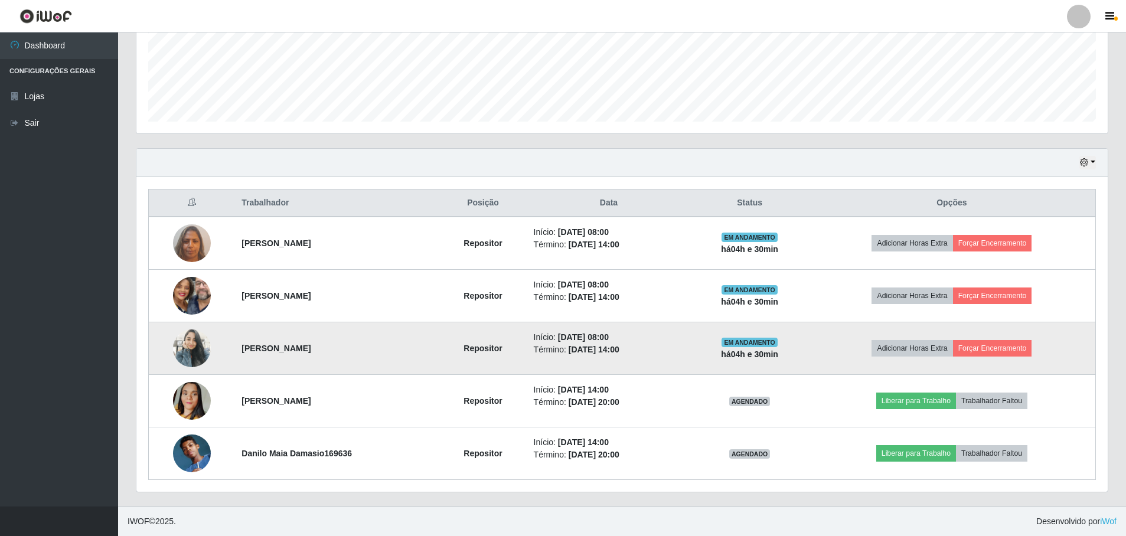
click at [185, 345] on img at bounding box center [192, 349] width 38 height 82
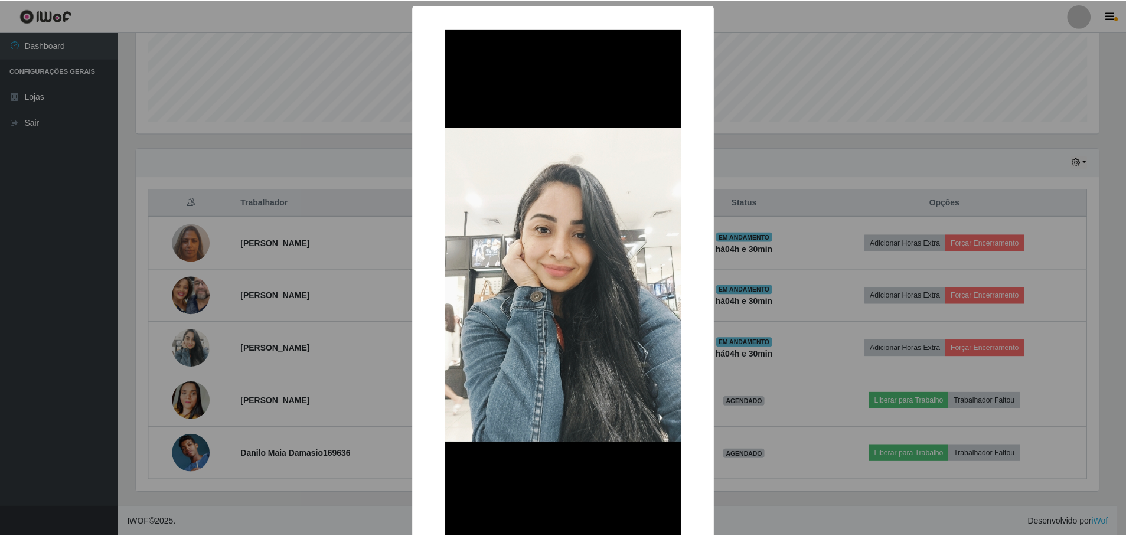
scroll to position [59, 0]
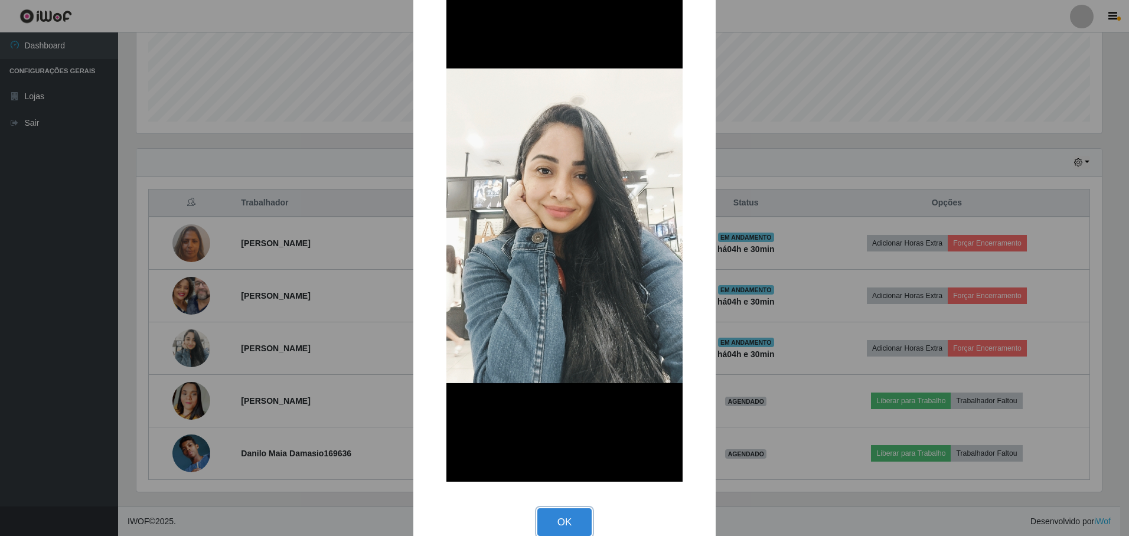
click at [558, 511] on button "OK" at bounding box center [564, 522] width 55 height 28
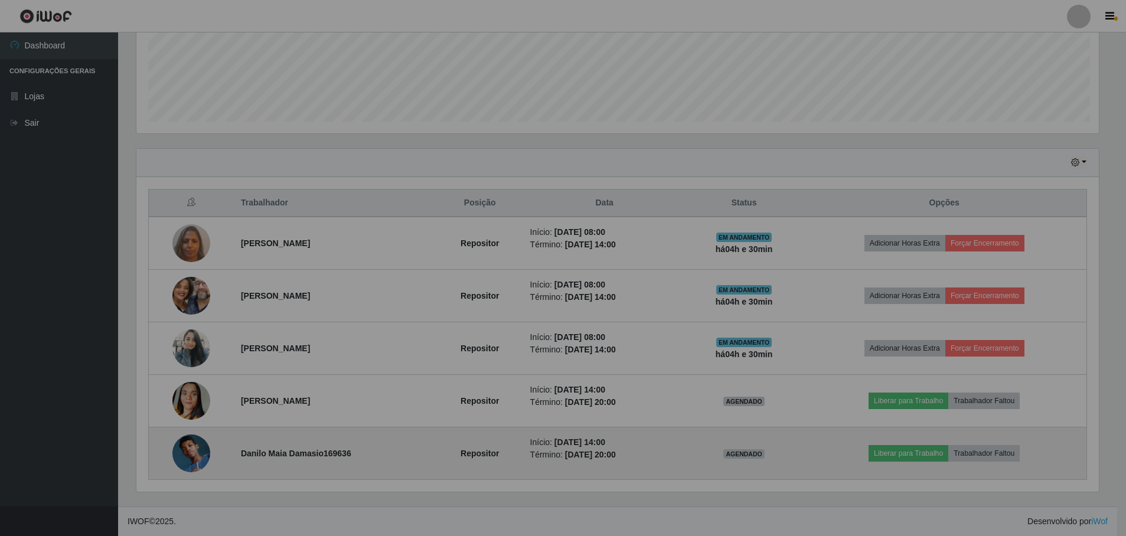
scroll to position [245, 971]
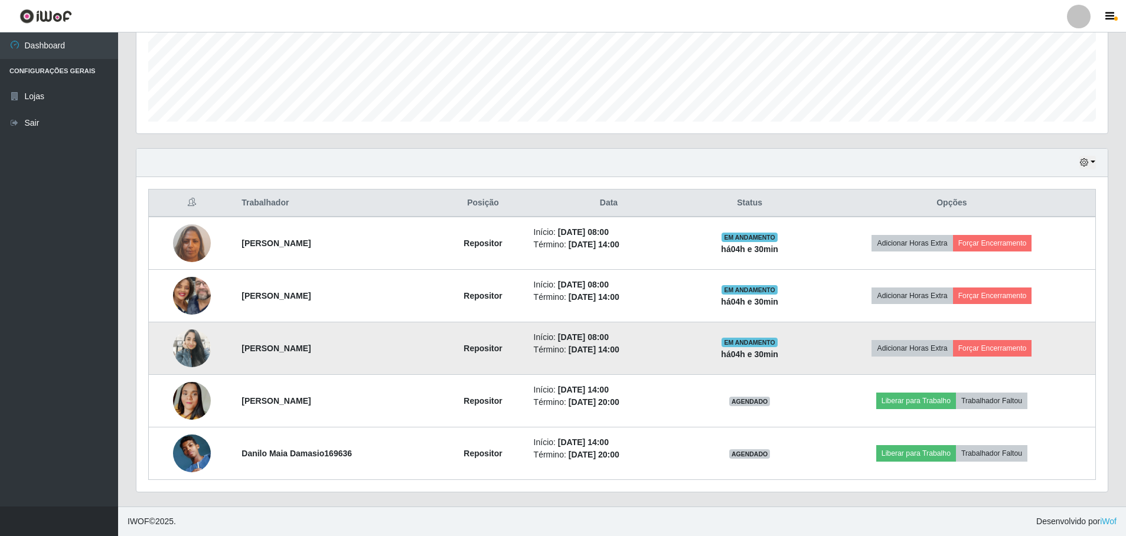
drag, startPoint x: 287, startPoint y: 344, endPoint x: 382, endPoint y: 345, distance: 94.4
click at [310, 345] on strong "[PERSON_NAME]" at bounding box center [275, 348] width 69 height 9
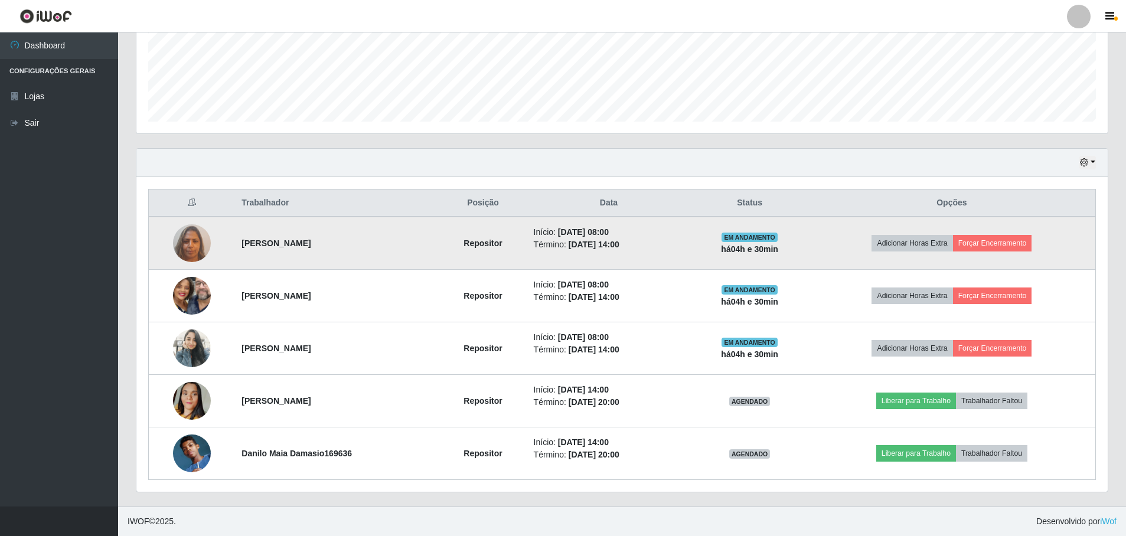
click at [246, 240] on strong "[PERSON_NAME]" at bounding box center [275, 242] width 69 height 9
drag, startPoint x: 246, startPoint y: 240, endPoint x: 259, endPoint y: 244, distance: 12.9
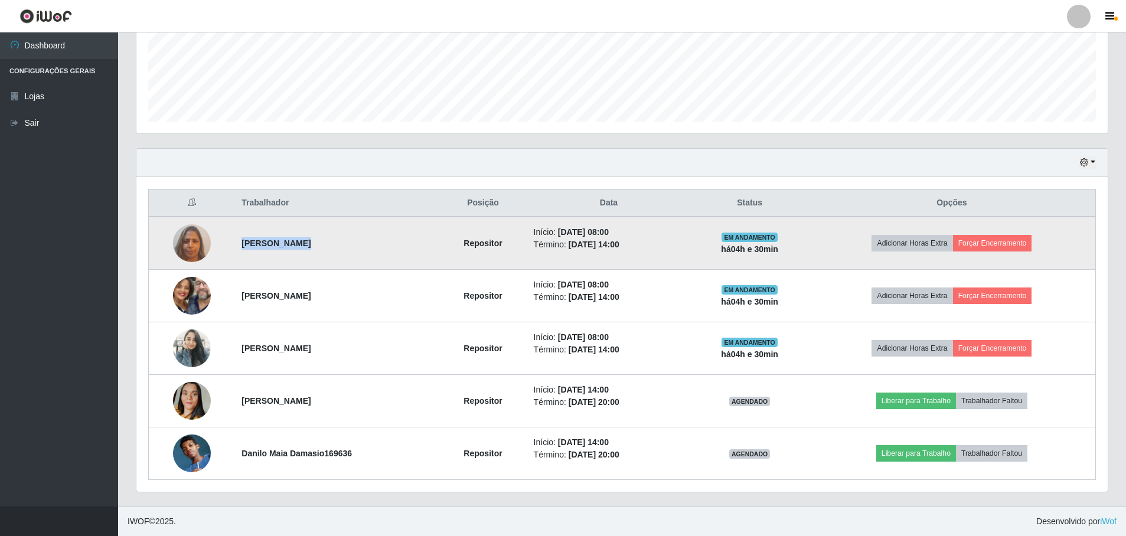
click at [259, 244] on strong "[PERSON_NAME]" at bounding box center [275, 242] width 69 height 9
click at [258, 245] on strong "[PERSON_NAME]" at bounding box center [275, 242] width 69 height 9
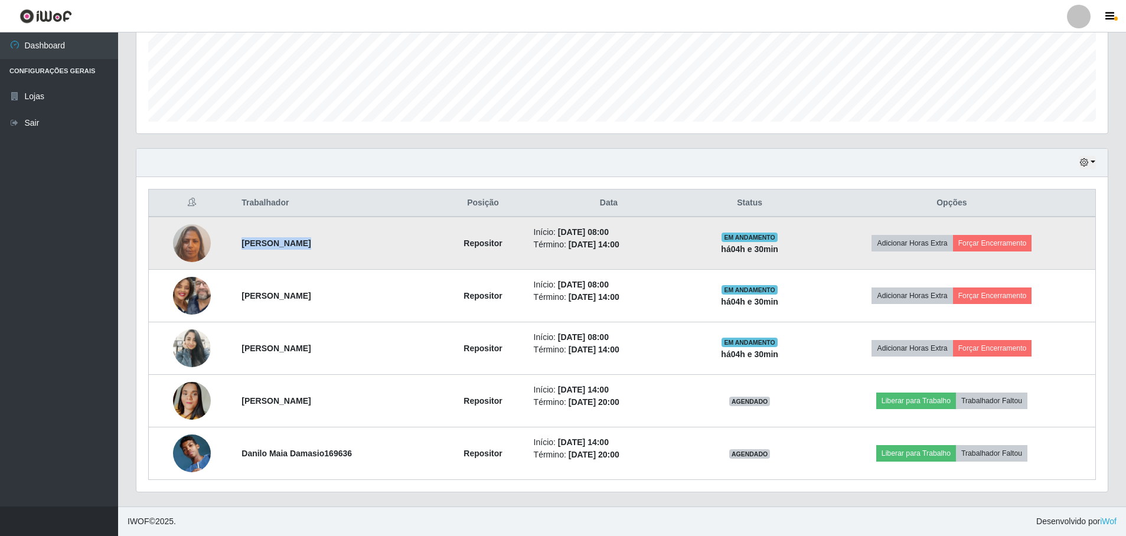
click at [254, 245] on strong "[PERSON_NAME]" at bounding box center [275, 242] width 69 height 9
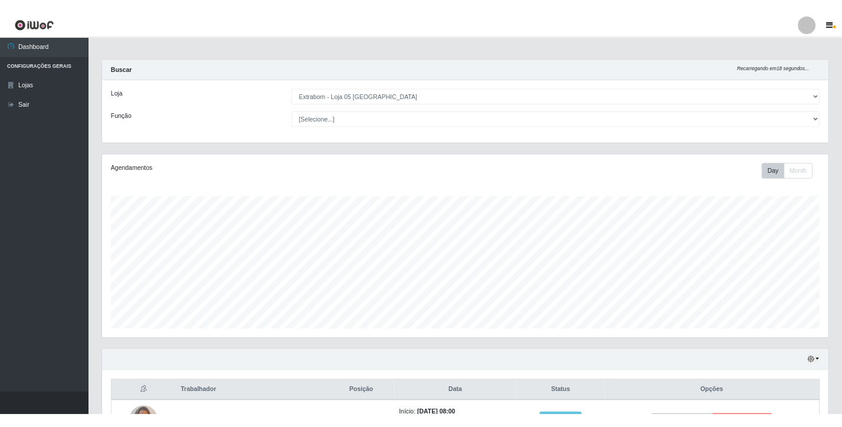
scroll to position [300, 0]
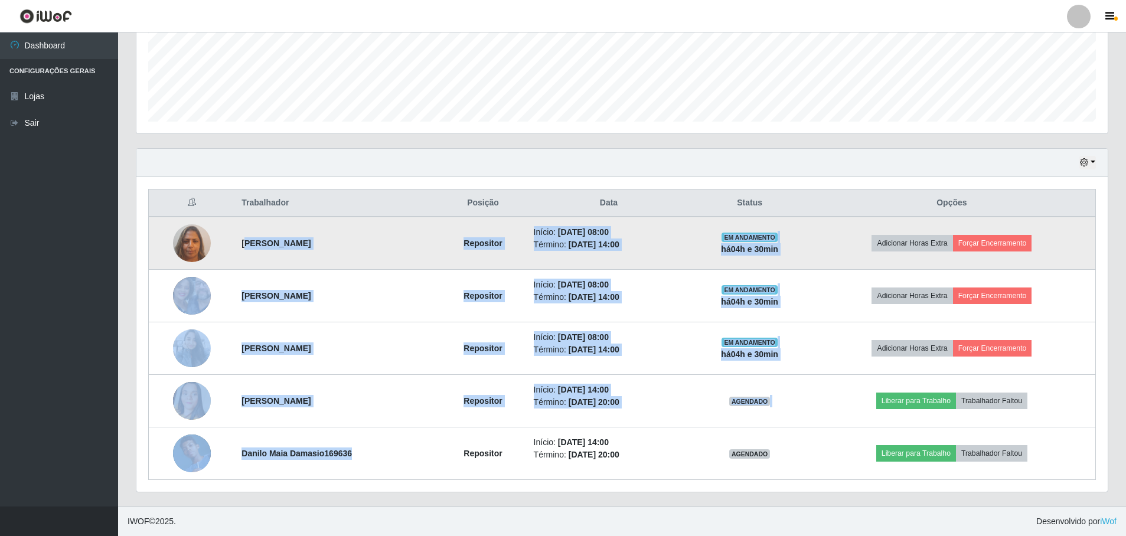
drag, startPoint x: 361, startPoint y: 439, endPoint x: 235, endPoint y: 241, distance: 234.3
click at [235, 241] on tbody "[PERSON_NAME] Repositor Início: [DATE] 08:00 Término: [DATE] 14:00 EM ANDAMENTO…" at bounding box center [622, 348] width 947 height 263
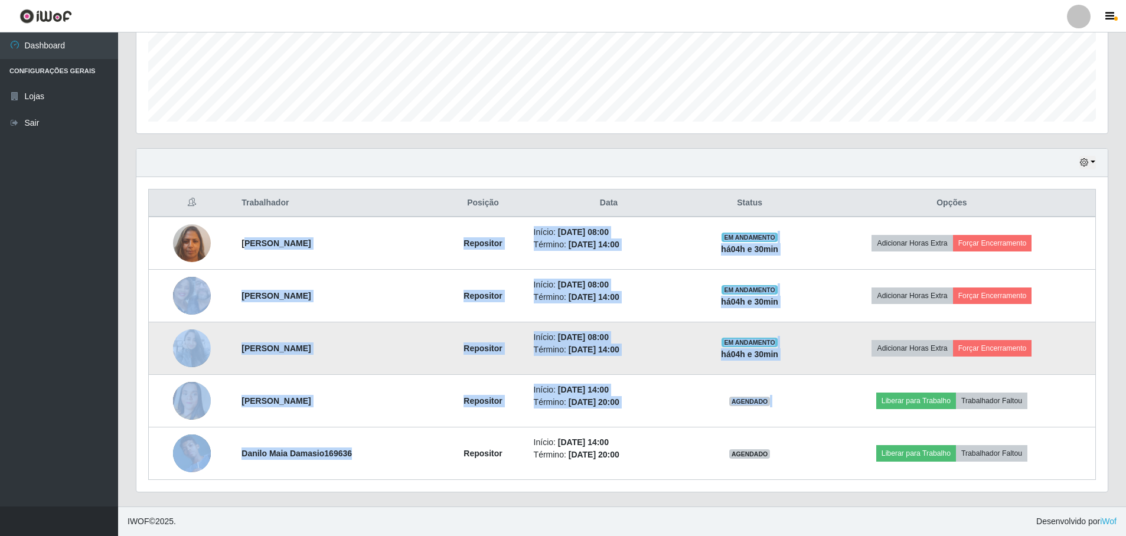
drag, startPoint x: 235, startPoint y: 241, endPoint x: 254, endPoint y: 327, distance: 87.6
click at [254, 327] on td "[PERSON_NAME]" at bounding box center [336, 348] width 205 height 53
click at [269, 345] on strong "[PERSON_NAME]" at bounding box center [275, 348] width 69 height 9
click at [268, 346] on strong "[PERSON_NAME]" at bounding box center [275, 348] width 69 height 9
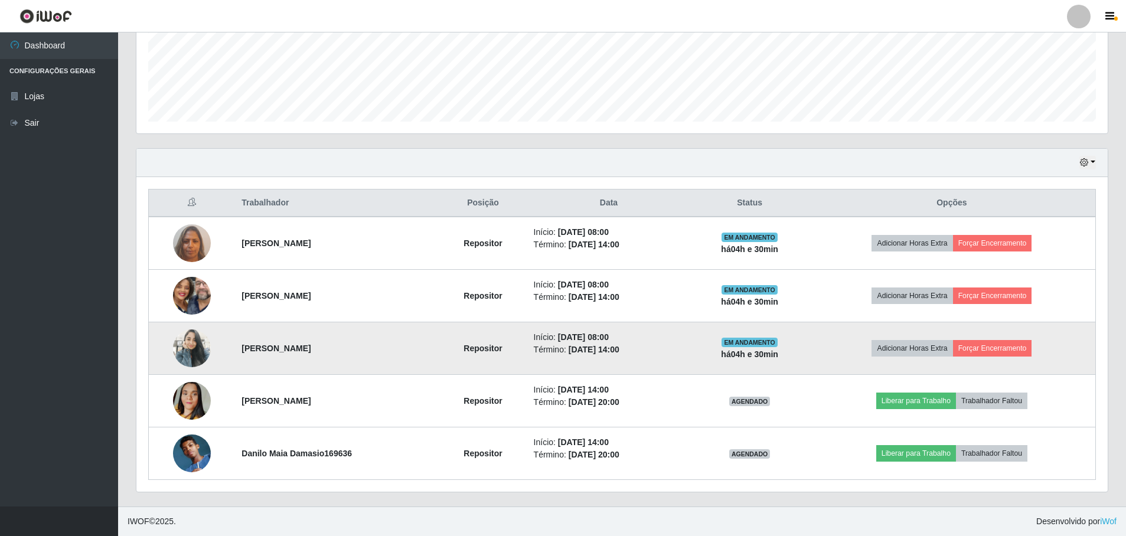
click at [268, 346] on strong "[PERSON_NAME]" at bounding box center [275, 348] width 69 height 9
click at [253, 344] on strong "[PERSON_NAME]" at bounding box center [275, 348] width 69 height 9
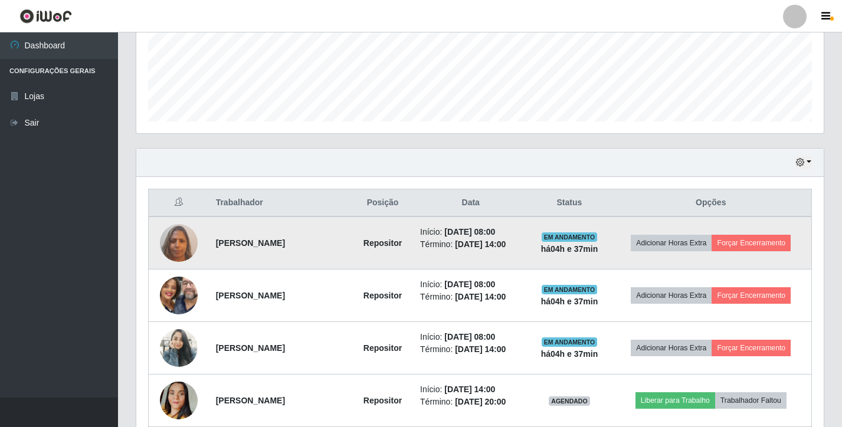
scroll to position [409, 0]
